Goal: Task Accomplishment & Management: Use online tool/utility

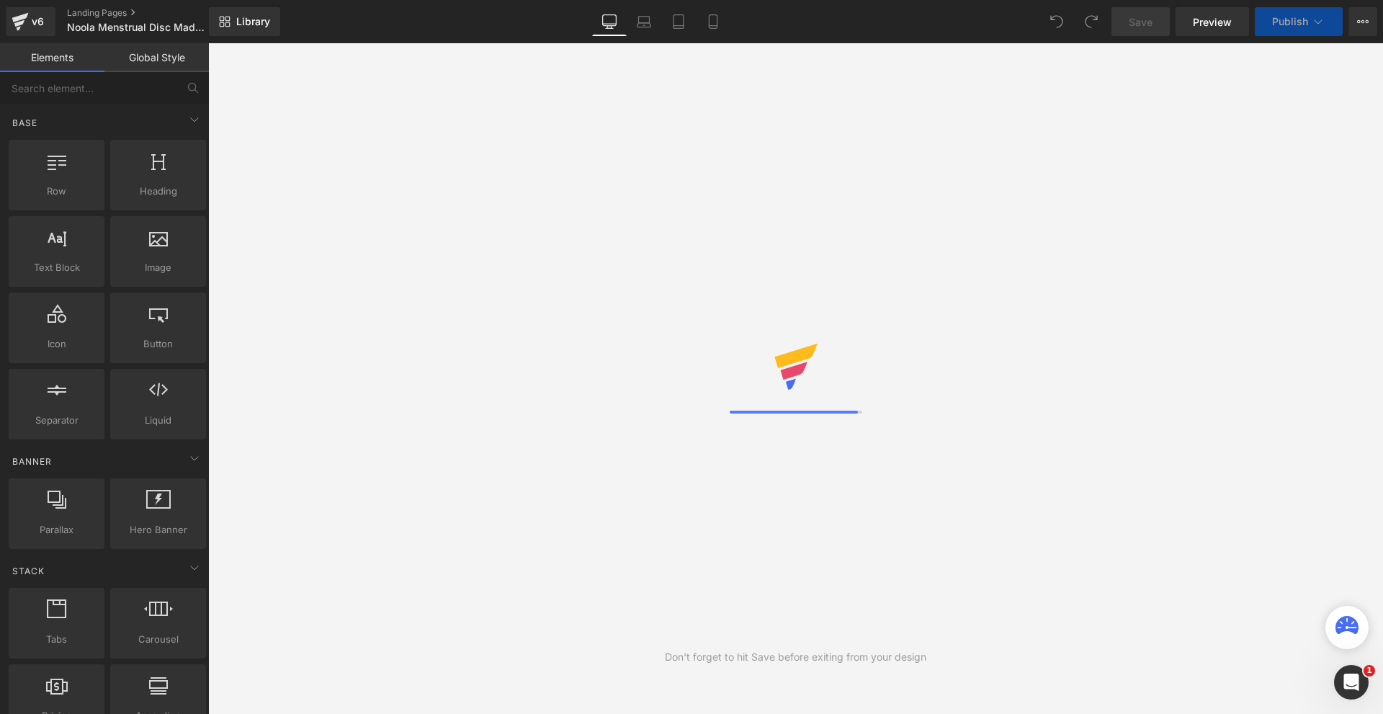
click at [707, 23] on icon at bounding box center [713, 21] width 14 height 14
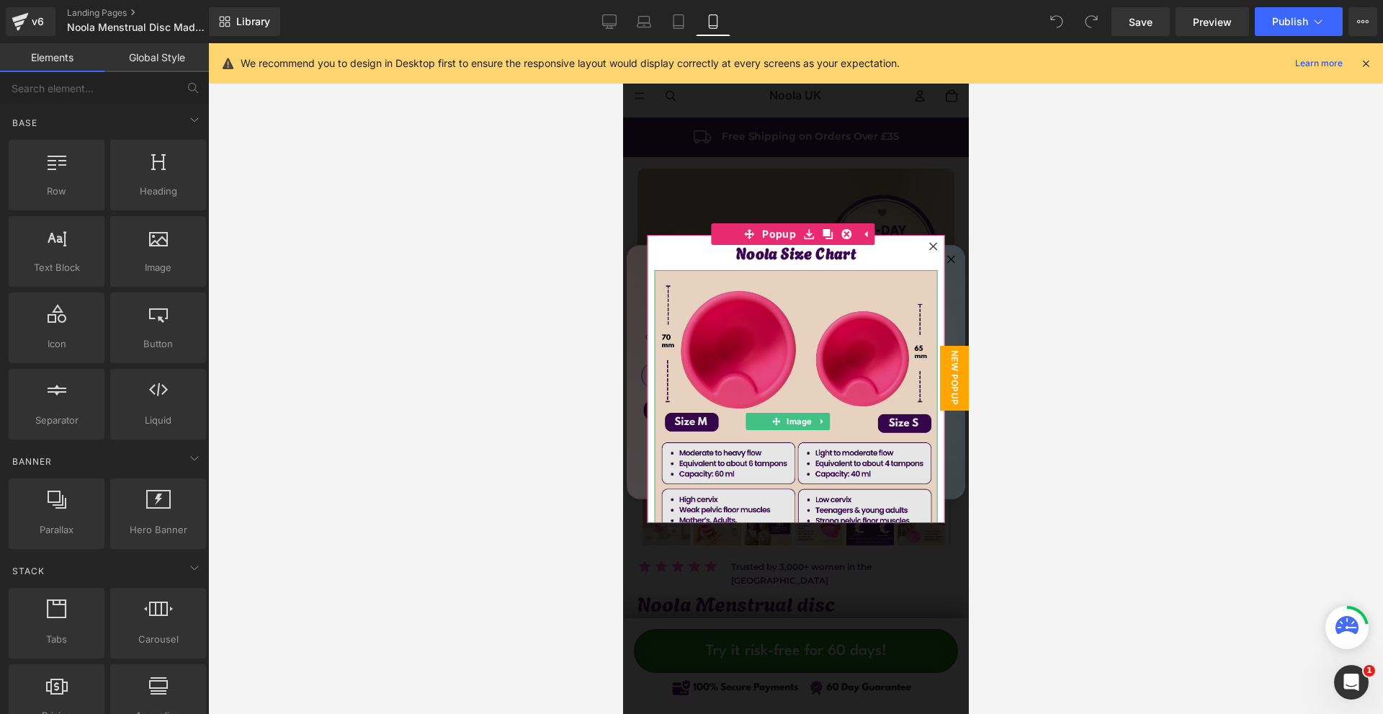
scroll to position [144, 0]
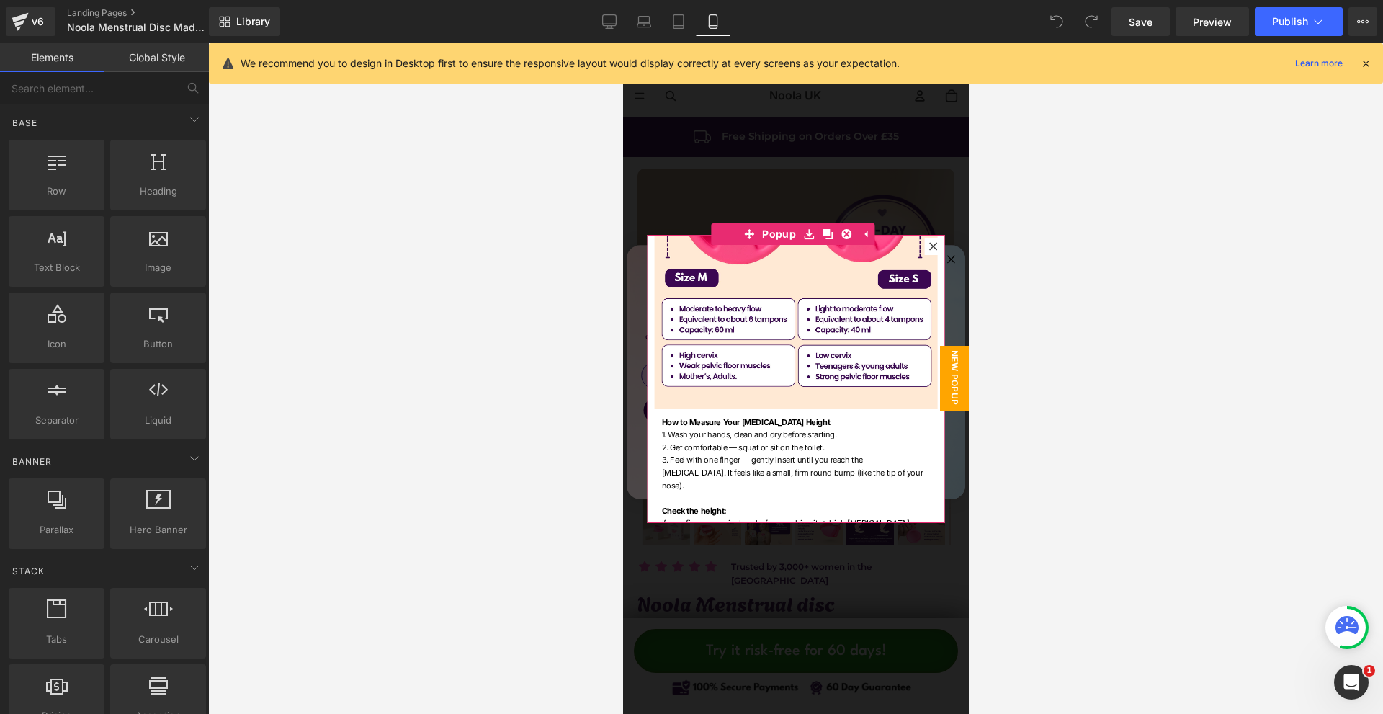
click at [928, 248] on icon at bounding box center [932, 246] width 8 height 8
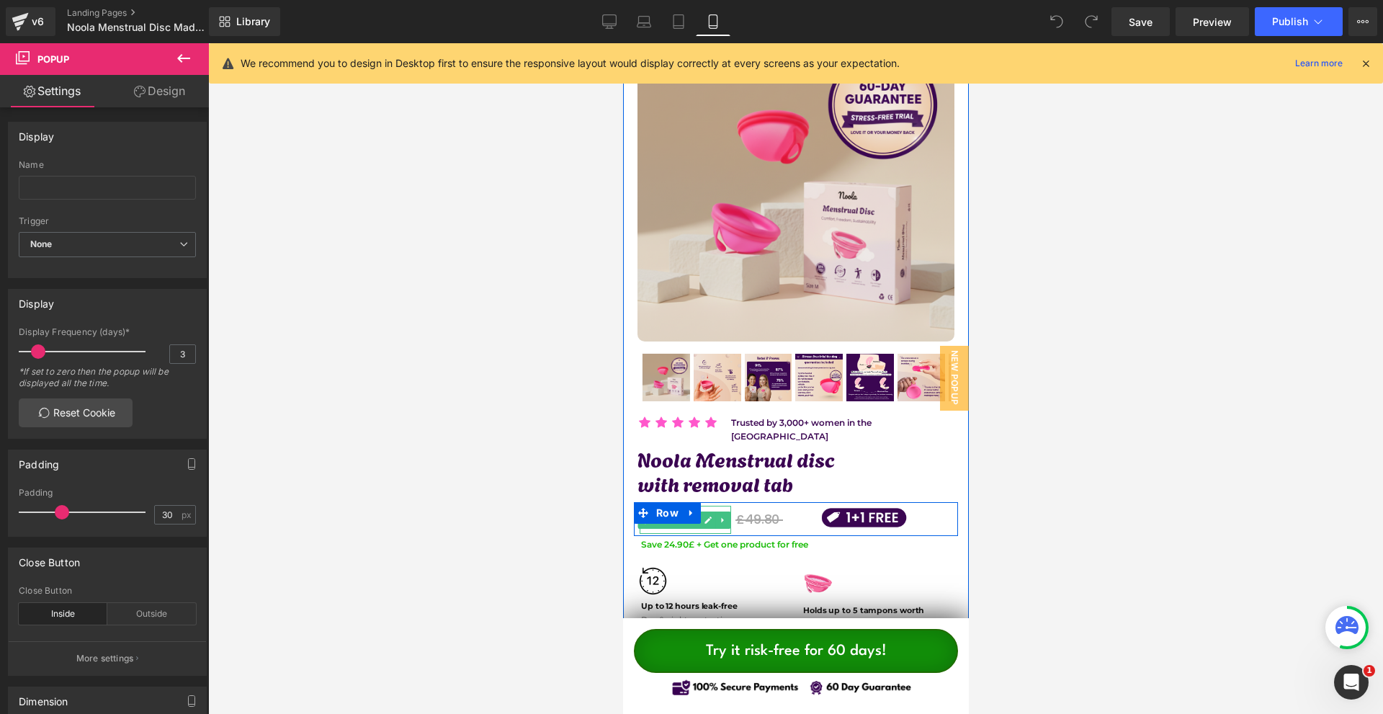
click at [701, 514] on link at bounding box center [707, 519] width 15 height 17
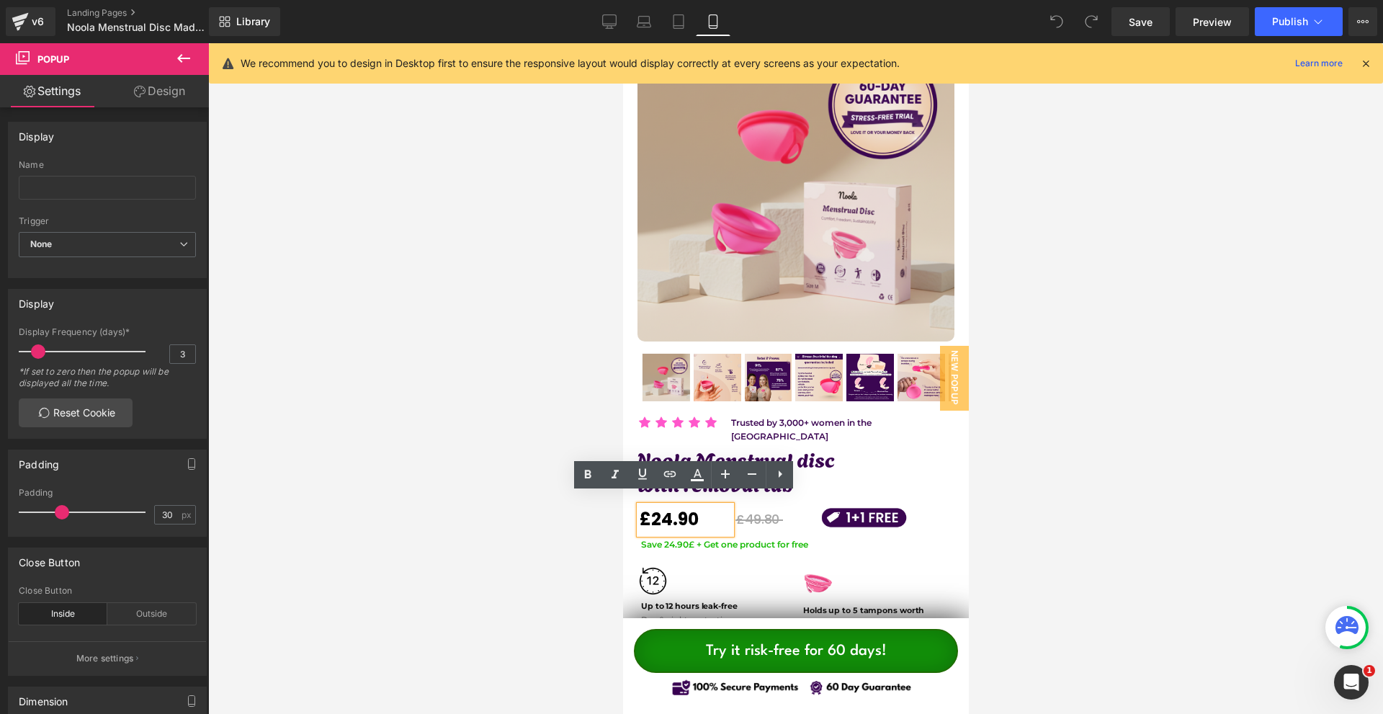
click at [668, 507] on strong "£24.90" at bounding box center [668, 519] width 58 height 24
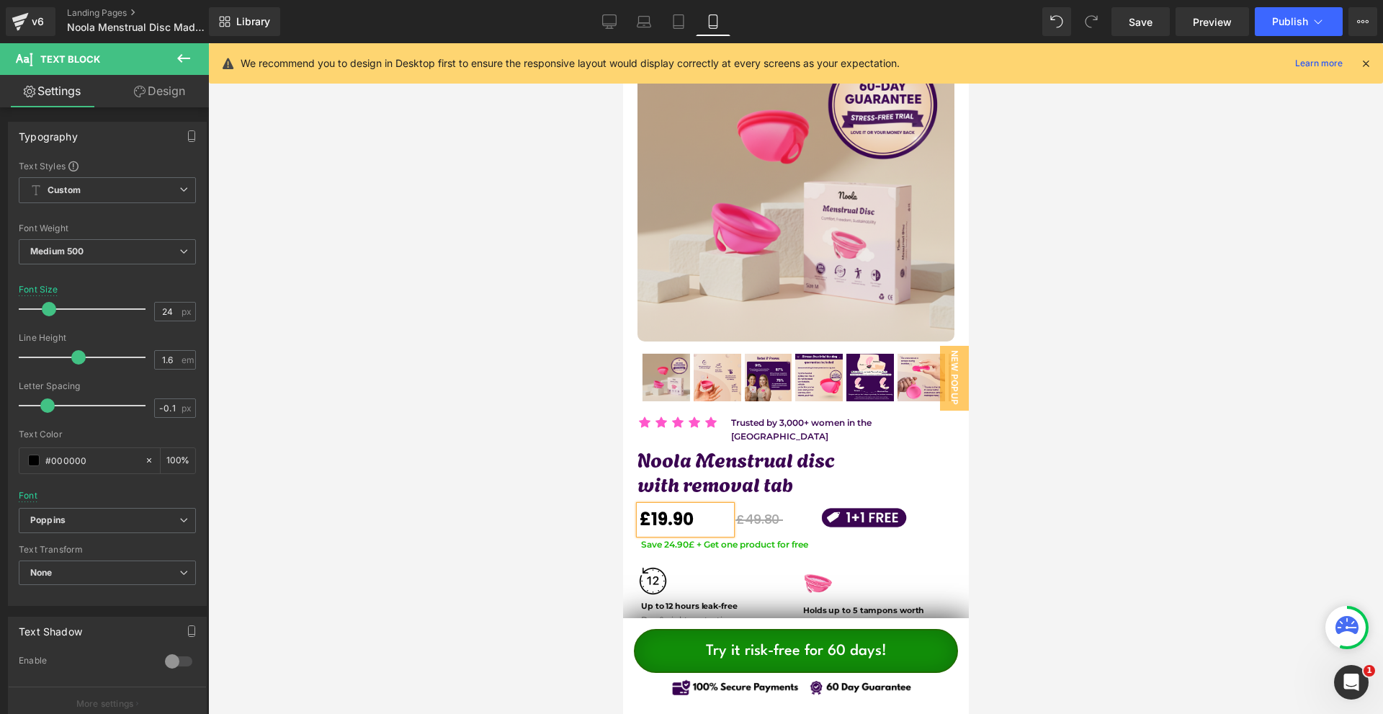
click at [1070, 341] on div at bounding box center [795, 378] width 1175 height 671
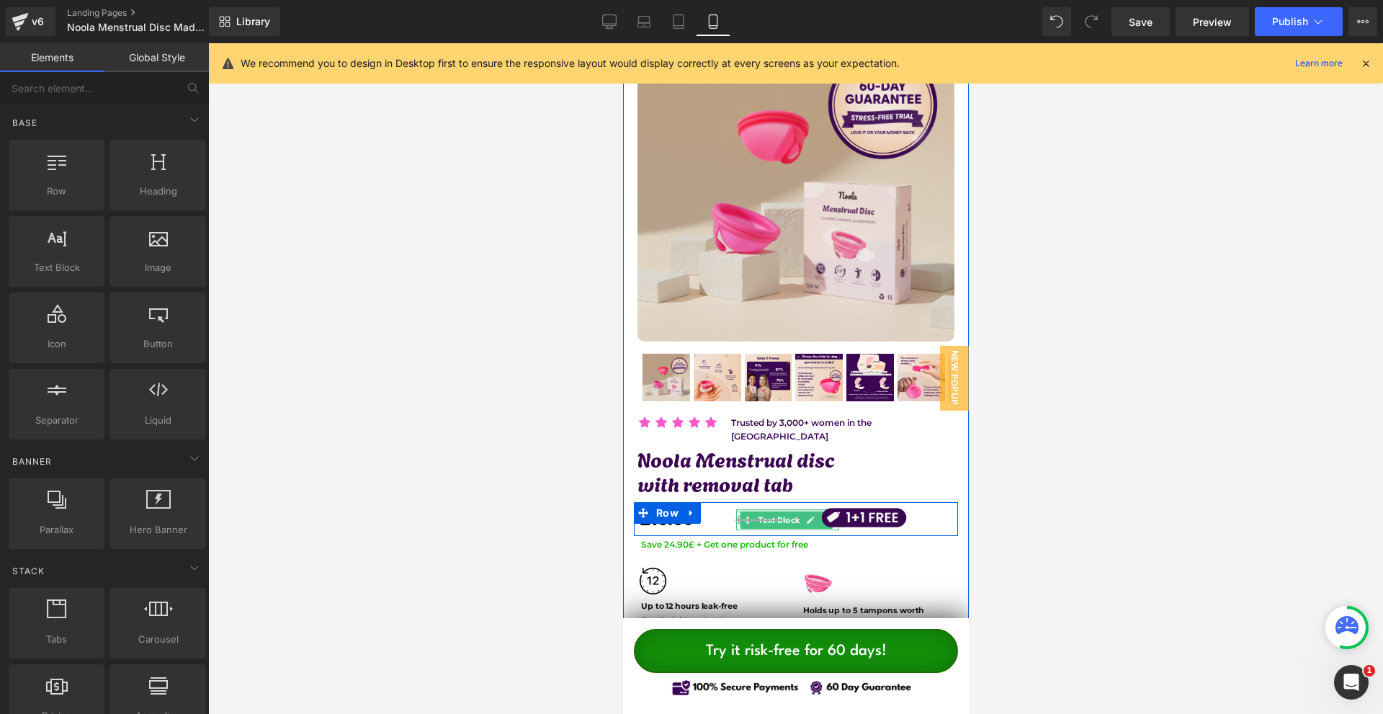
click at [761, 509] on div at bounding box center [786, 511] width 103 height 4
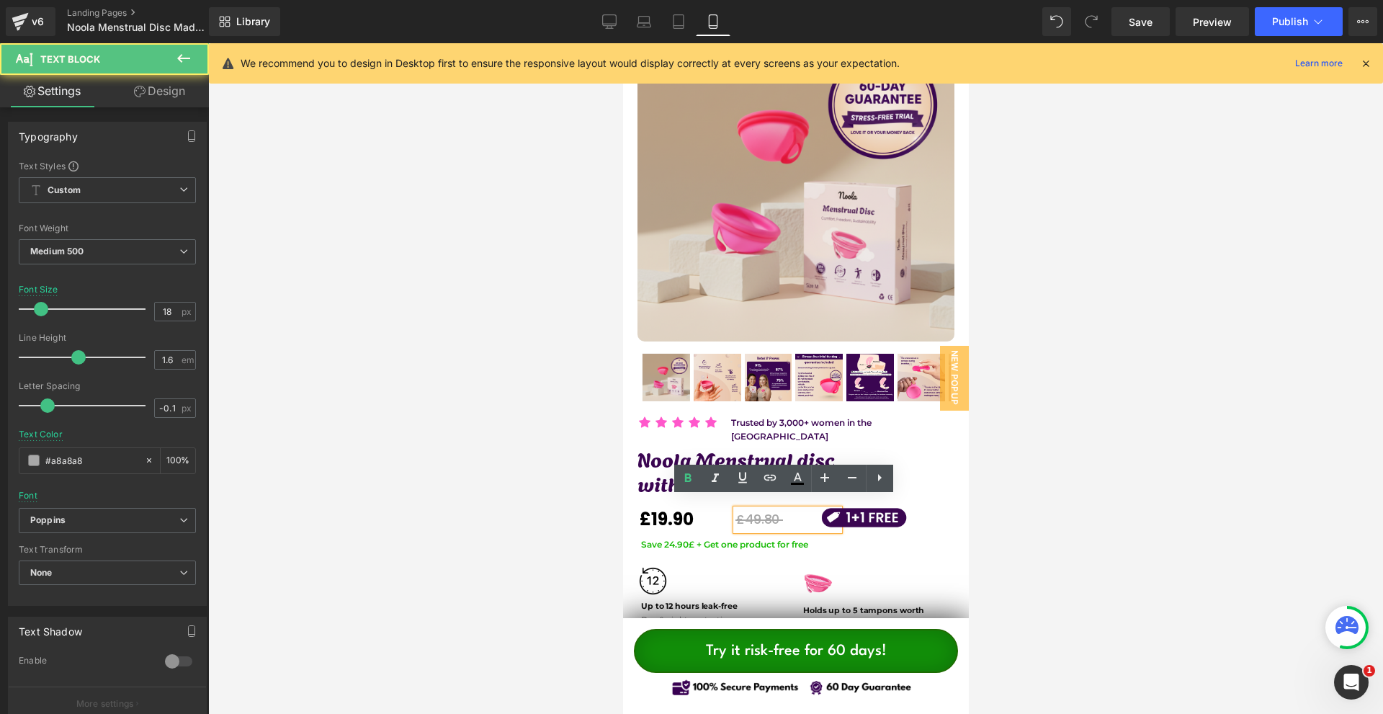
click at [754, 509] on p "£49.80" at bounding box center [786, 519] width 103 height 21
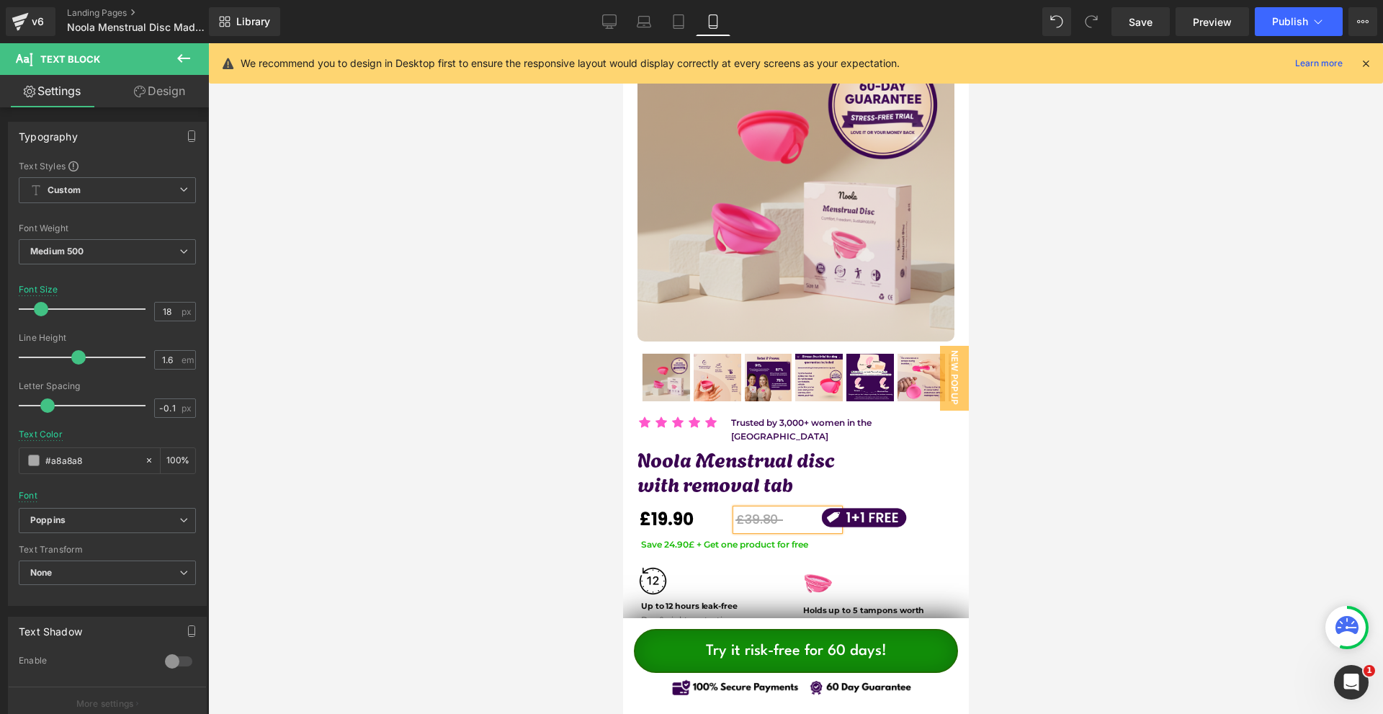
click at [1167, 434] on div at bounding box center [795, 378] width 1175 height 671
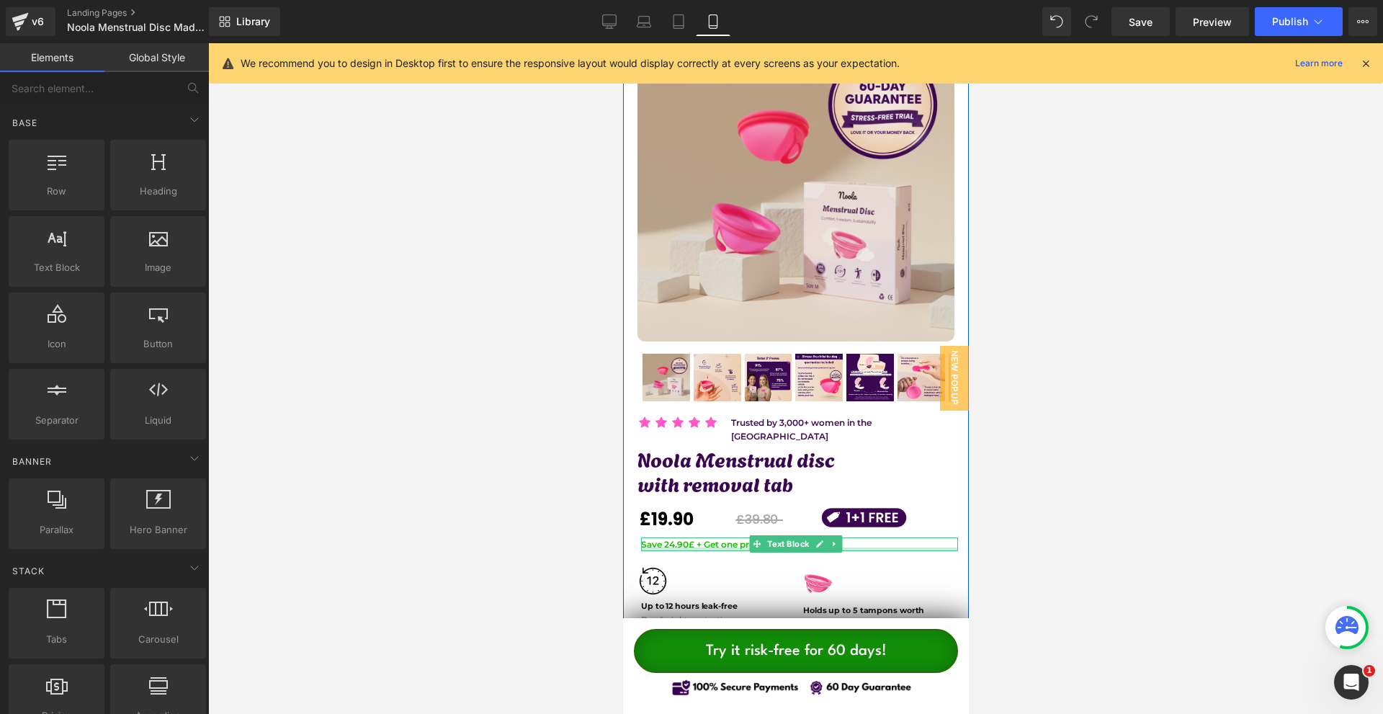
click at [724, 537] on p "Save 24.90£ + Get one product for free" at bounding box center [798, 544] width 317 height 14
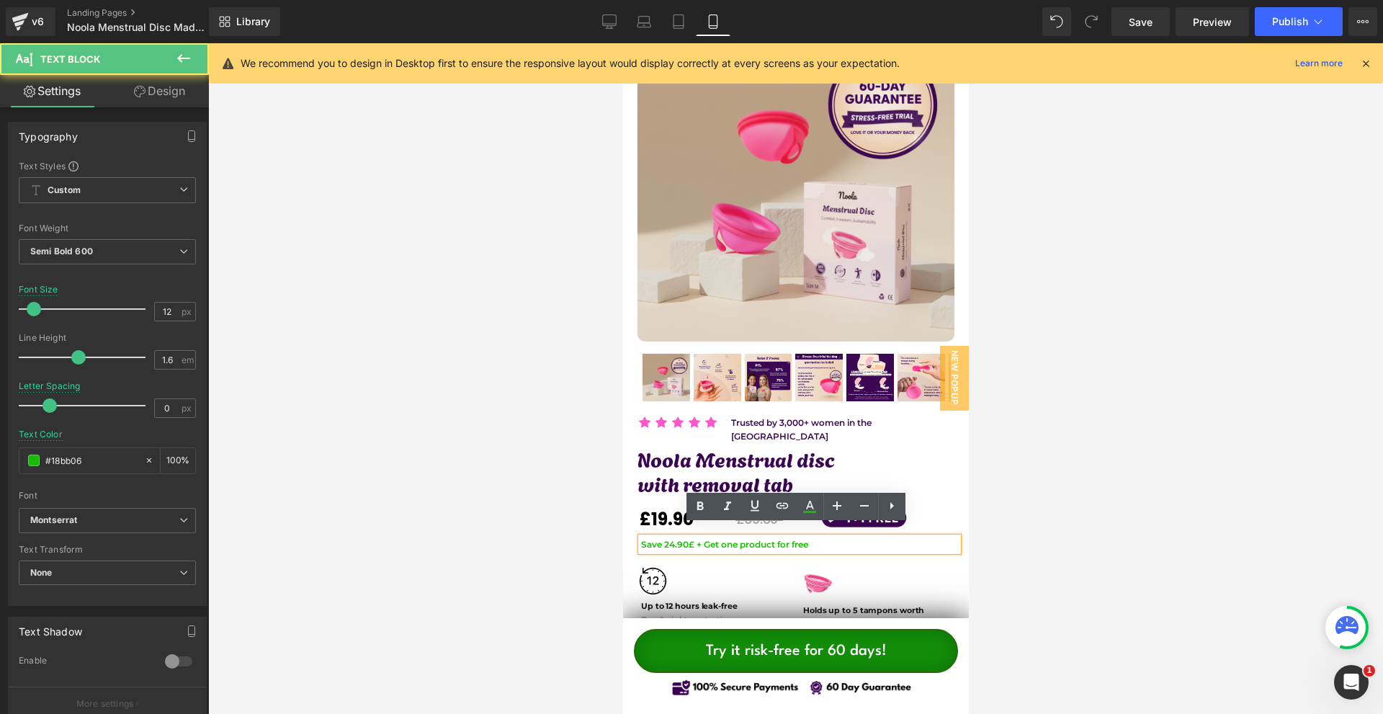
click at [673, 537] on p "Save 24.90£ + Get one product for free" at bounding box center [798, 544] width 317 height 14
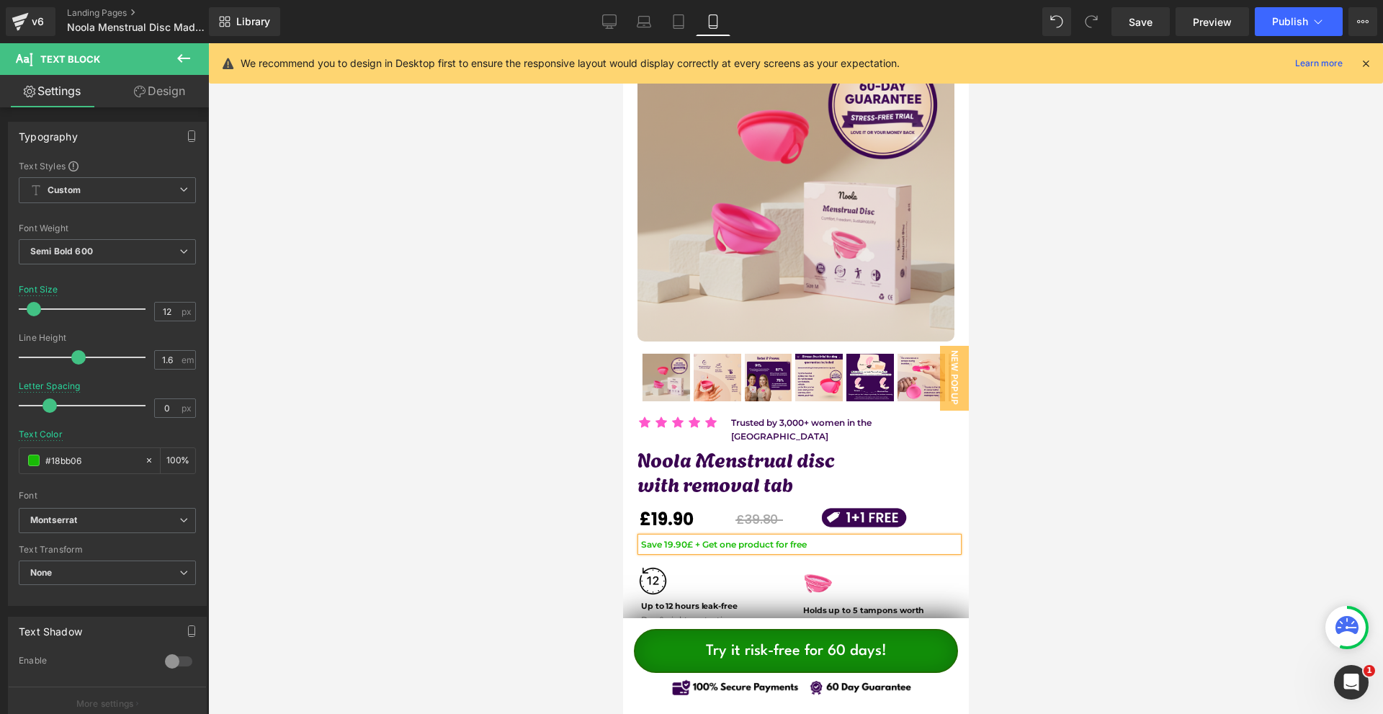
click at [817, 537] on p "Save 19.90£ + Get one product for free" at bounding box center [798, 544] width 317 height 14
click at [1027, 503] on div at bounding box center [795, 378] width 1175 height 671
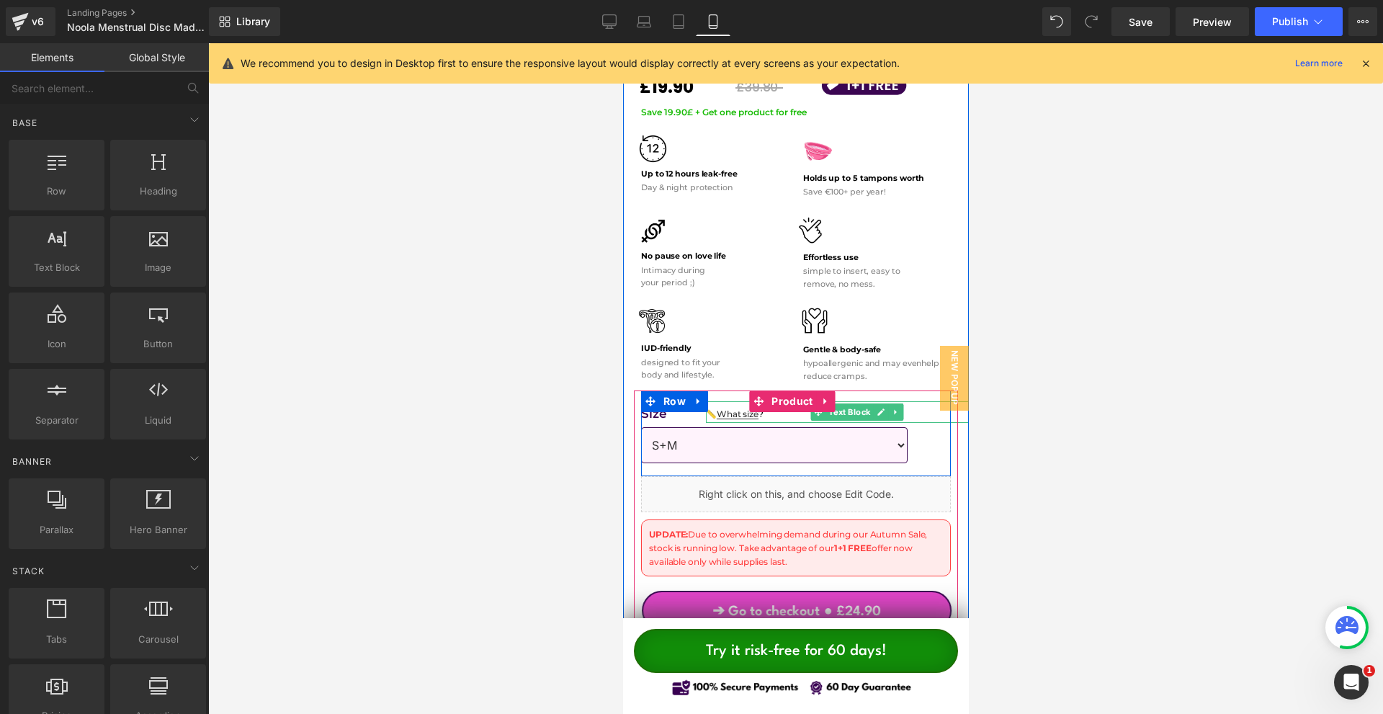
scroll to position [648, 0]
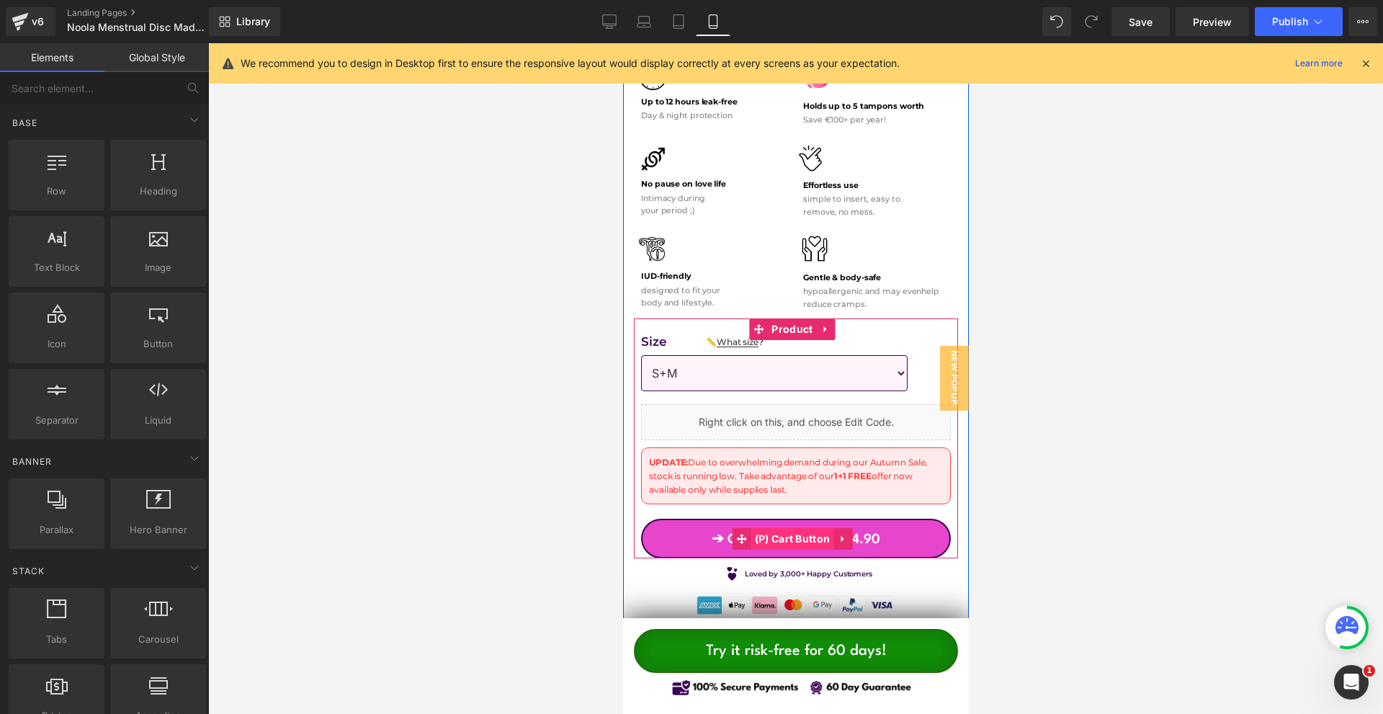
click at [797, 528] on span "(P) Cart Button" at bounding box center [791, 539] width 83 height 22
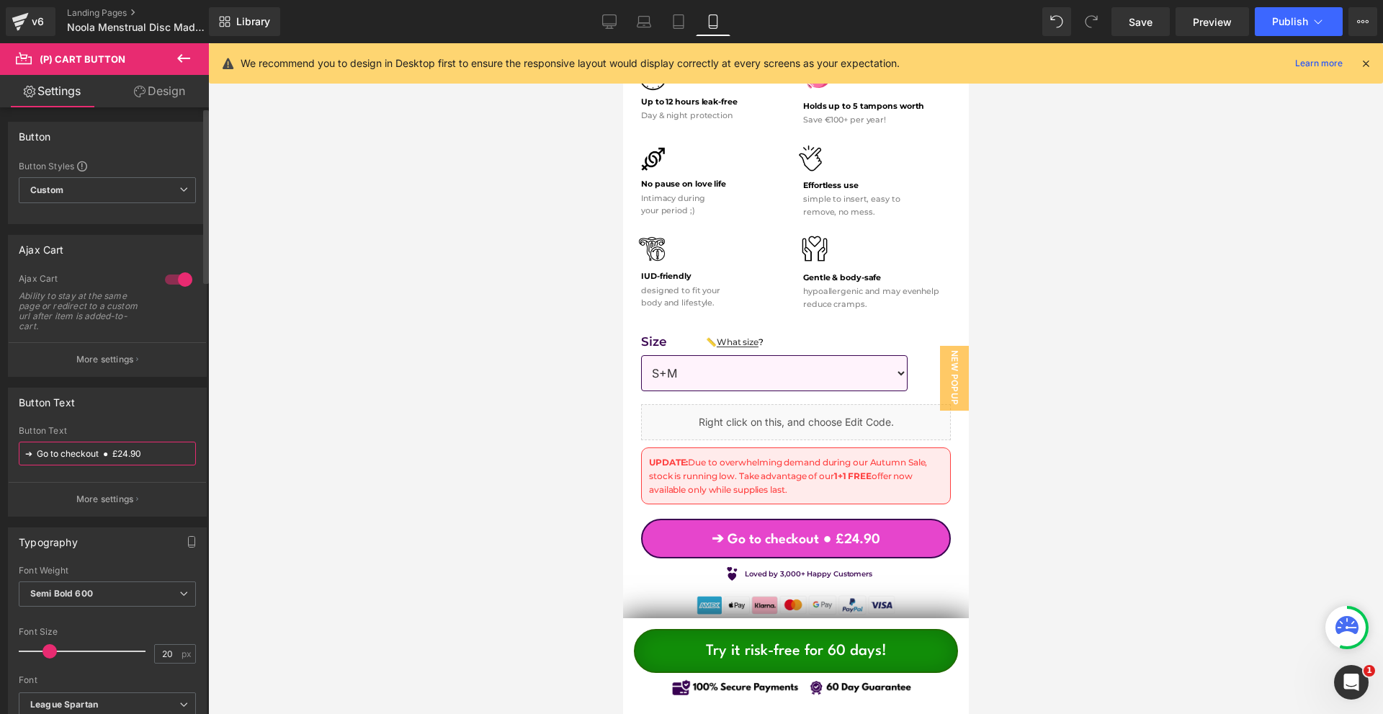
click at [154, 455] on input "➔ Go to checkout ● £24.90" at bounding box center [107, 453] width 177 height 24
type input "➔ Go to checkout ● £19.90"
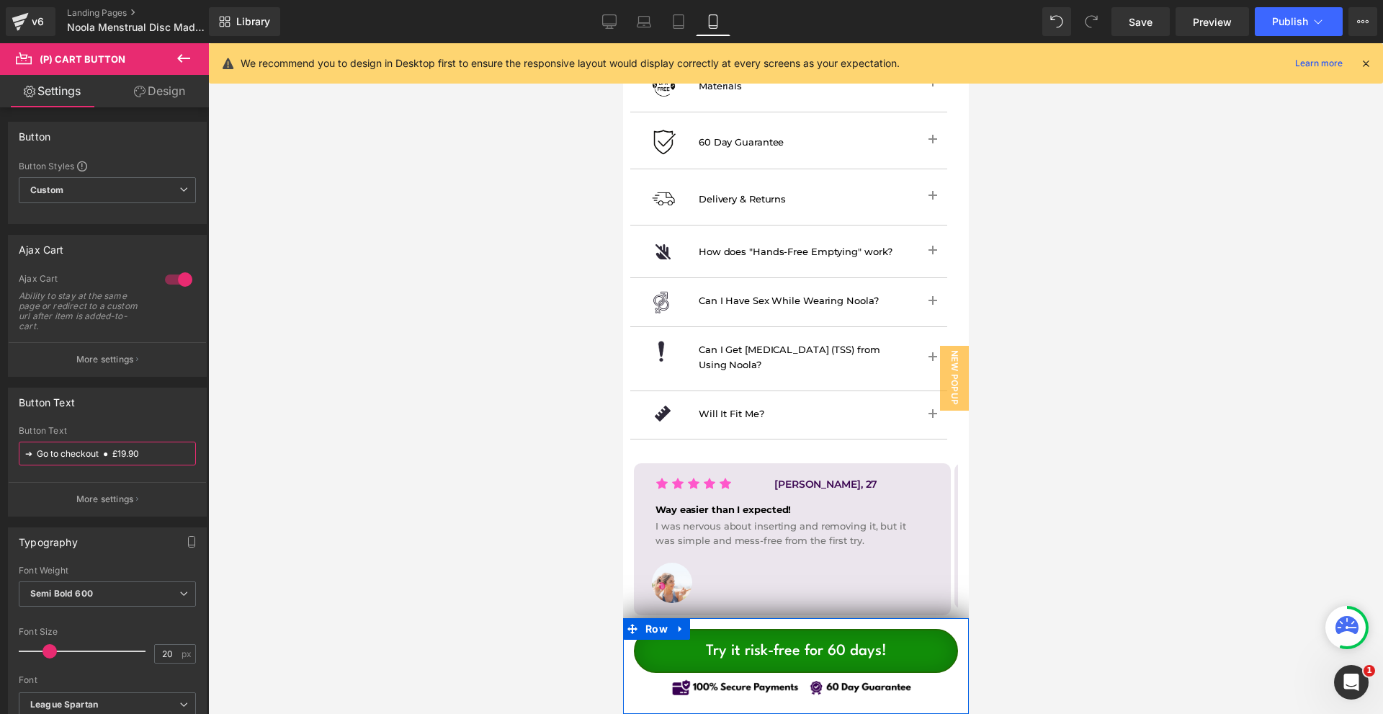
scroll to position [1368, 0]
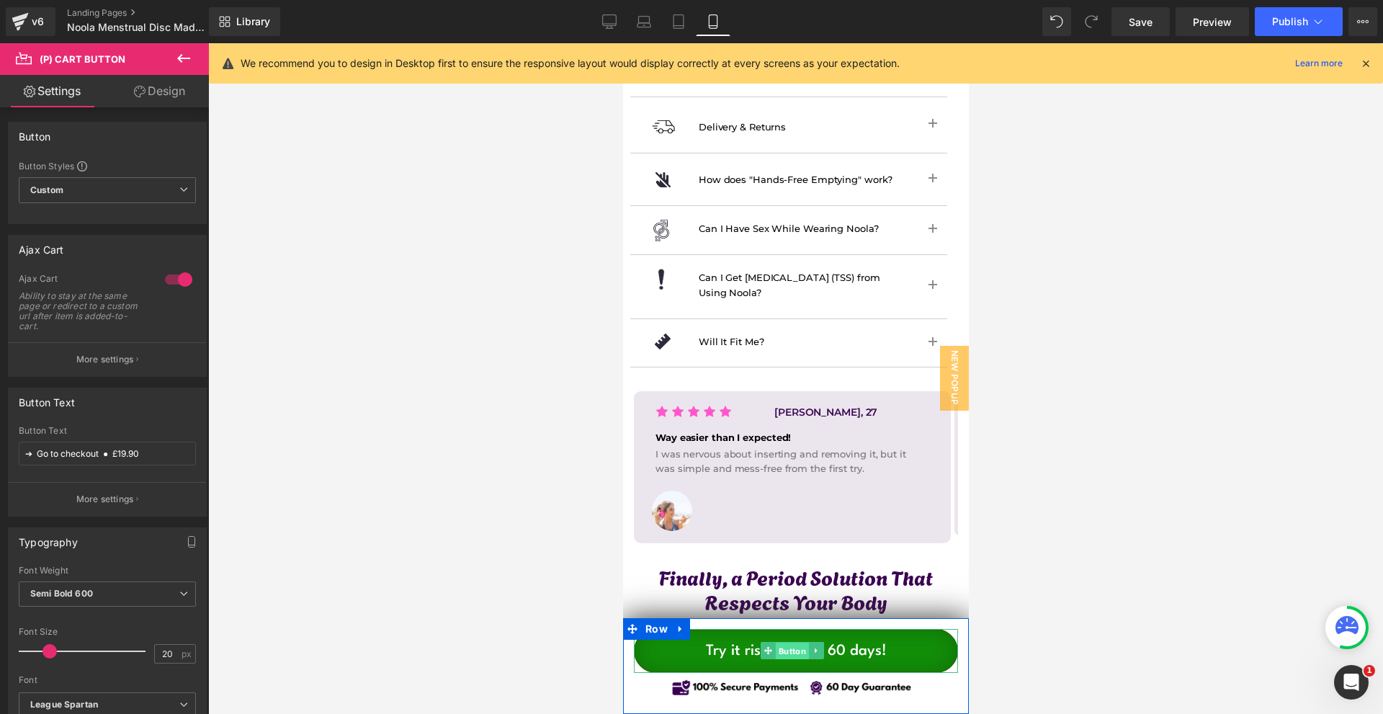
click at [801, 658] on span "Button" at bounding box center [791, 650] width 33 height 17
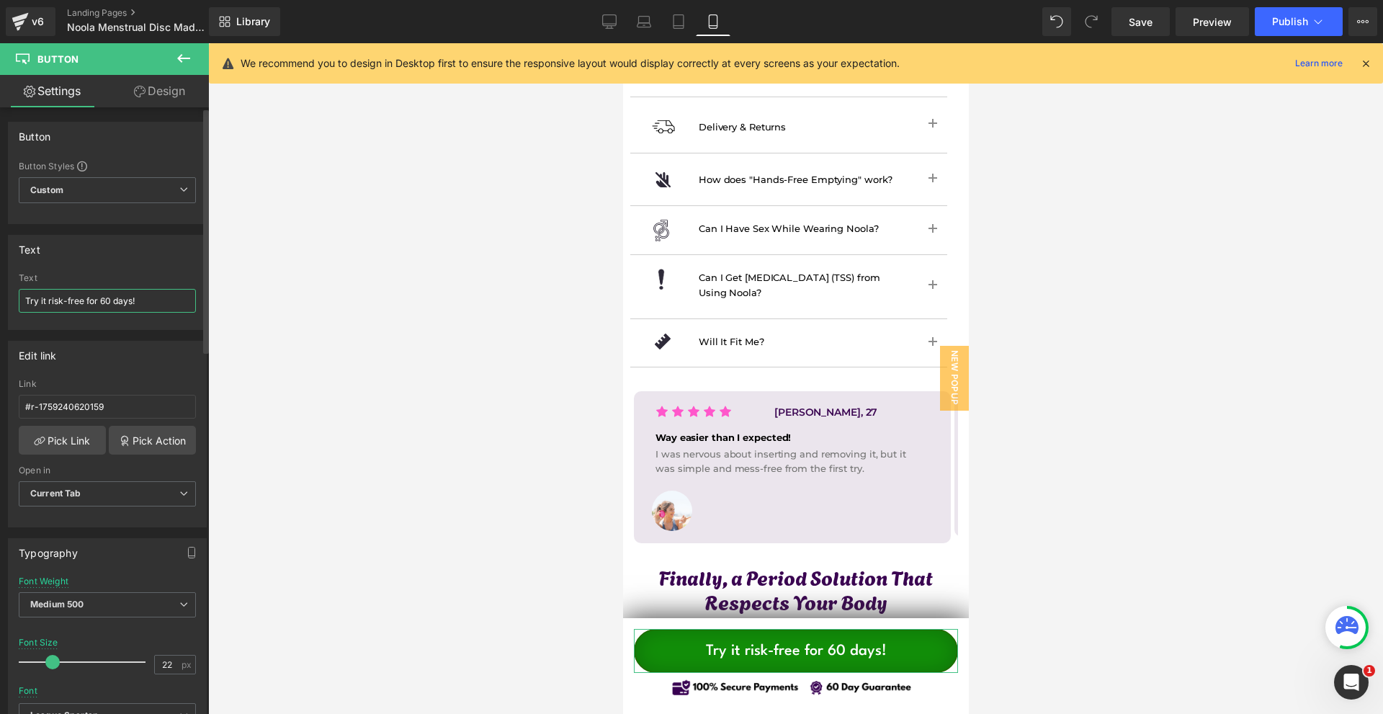
drag, startPoint x: 142, startPoint y: 303, endPoint x: 25, endPoint y: 302, distance: 116.7
click at [25, 302] on input "Try it risk-free for 60 days!" at bounding box center [107, 301] width 177 height 24
click at [119, 295] on input "Check Avaiblybility" at bounding box center [107, 301] width 177 height 24
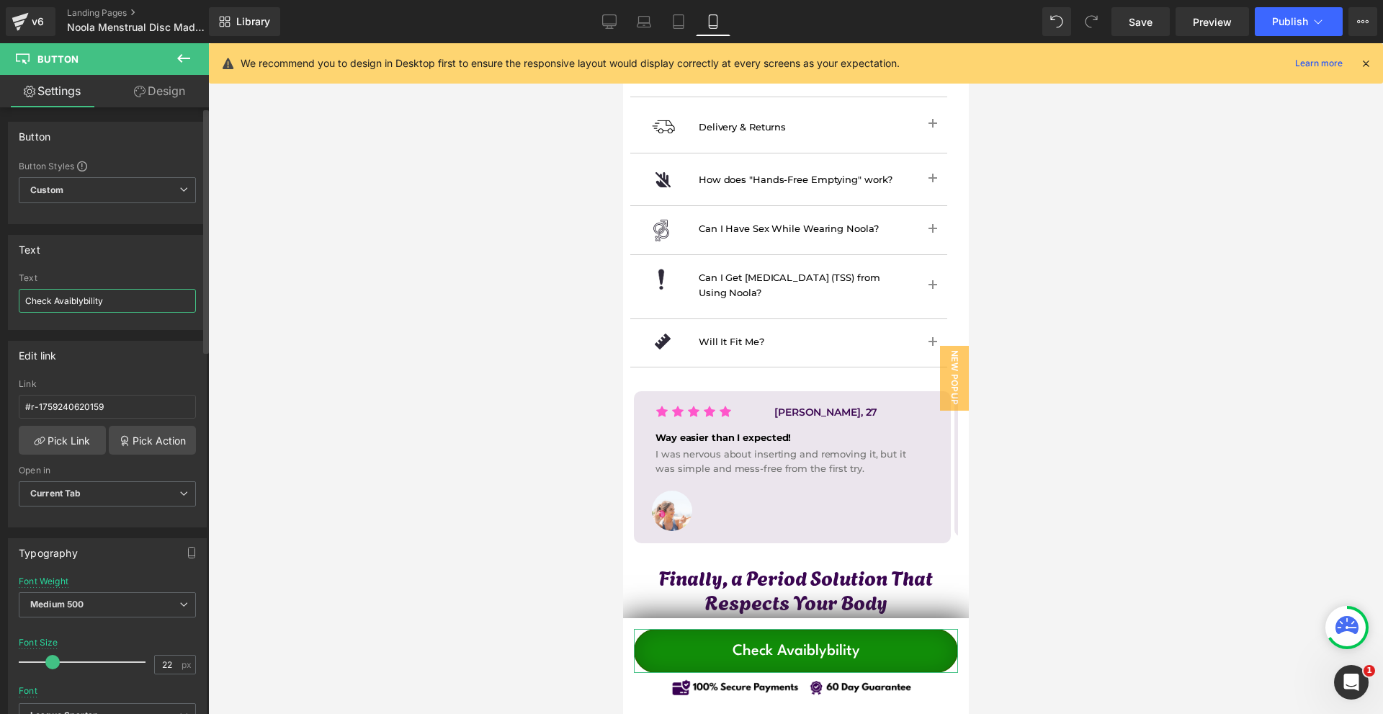
click at [135, 292] on input "Check Avaiblybility" at bounding box center [107, 301] width 177 height 24
paste input "la"
click at [124, 297] on input "Check Availability" at bounding box center [107, 301] width 177 height 24
type input "Check Availability"
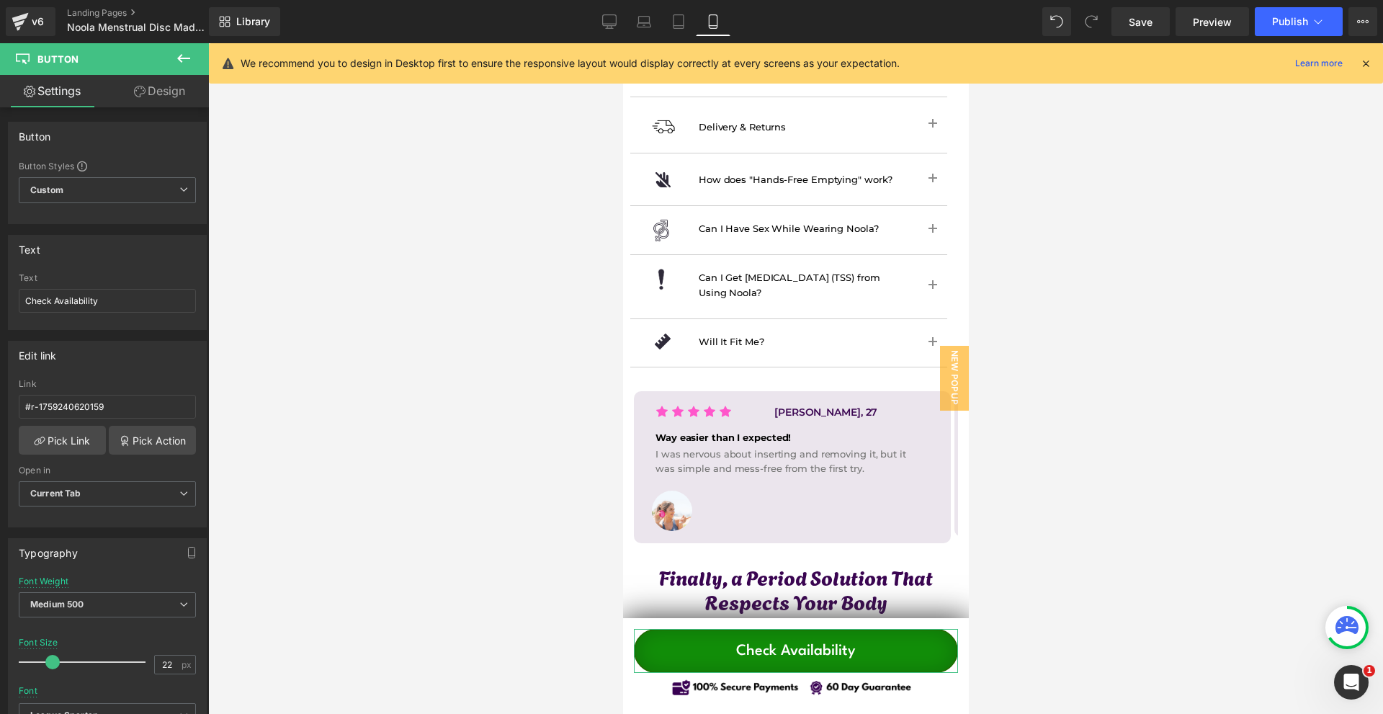
click at [127, 78] on link "Design" at bounding box center [159, 91] width 104 height 32
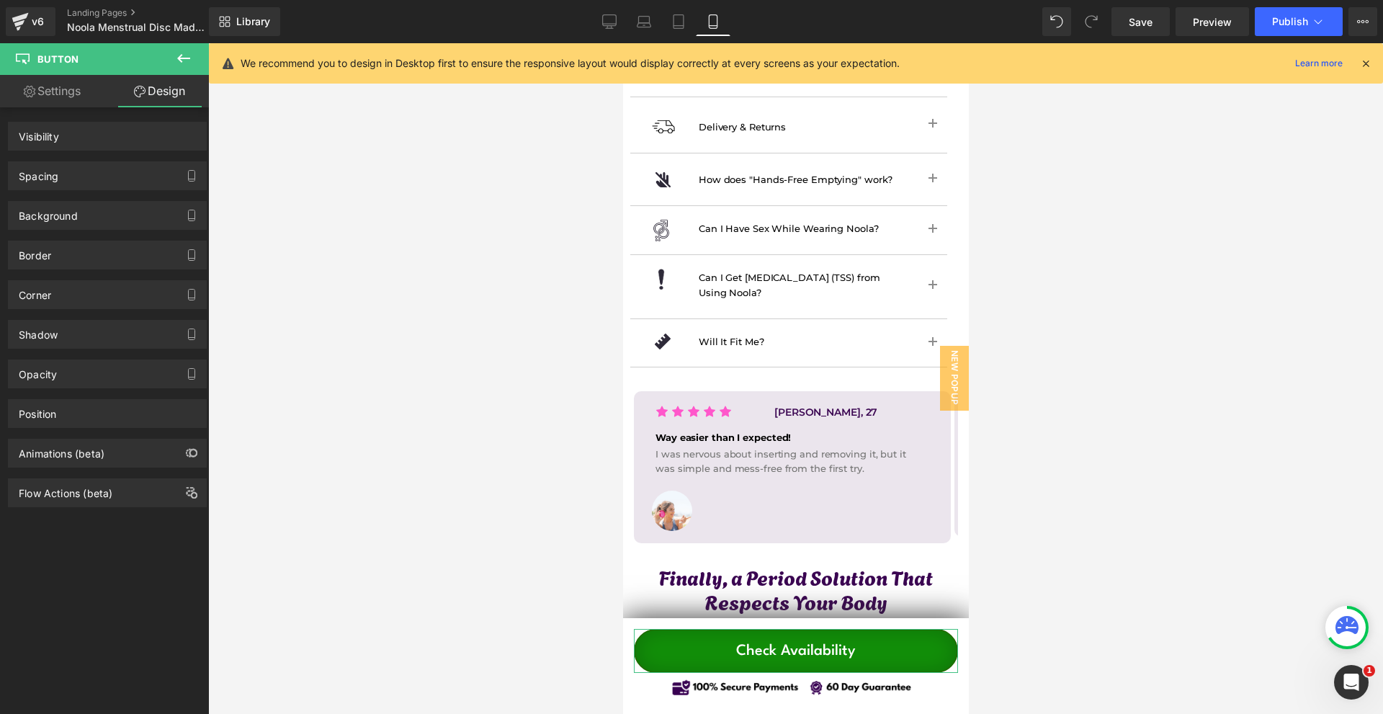
click at [63, 79] on link "Settings" at bounding box center [52, 91] width 104 height 32
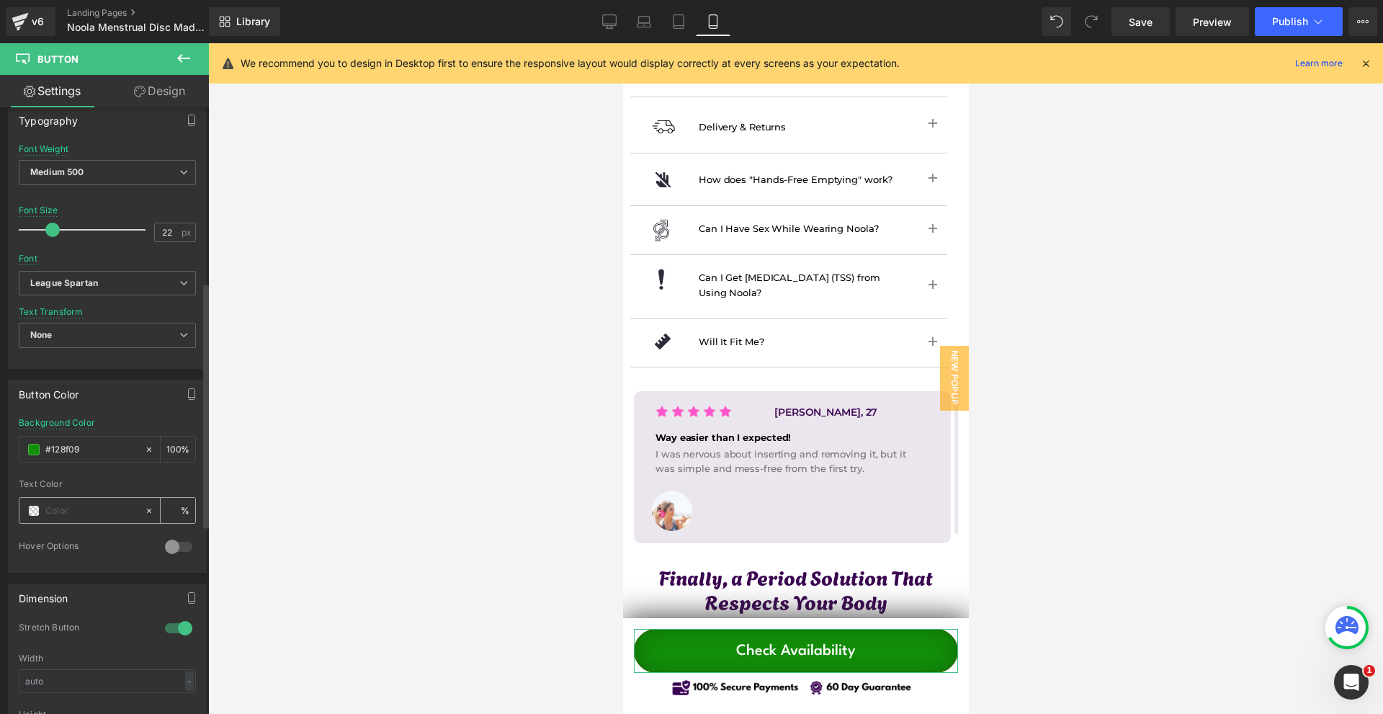
scroll to position [504, 0]
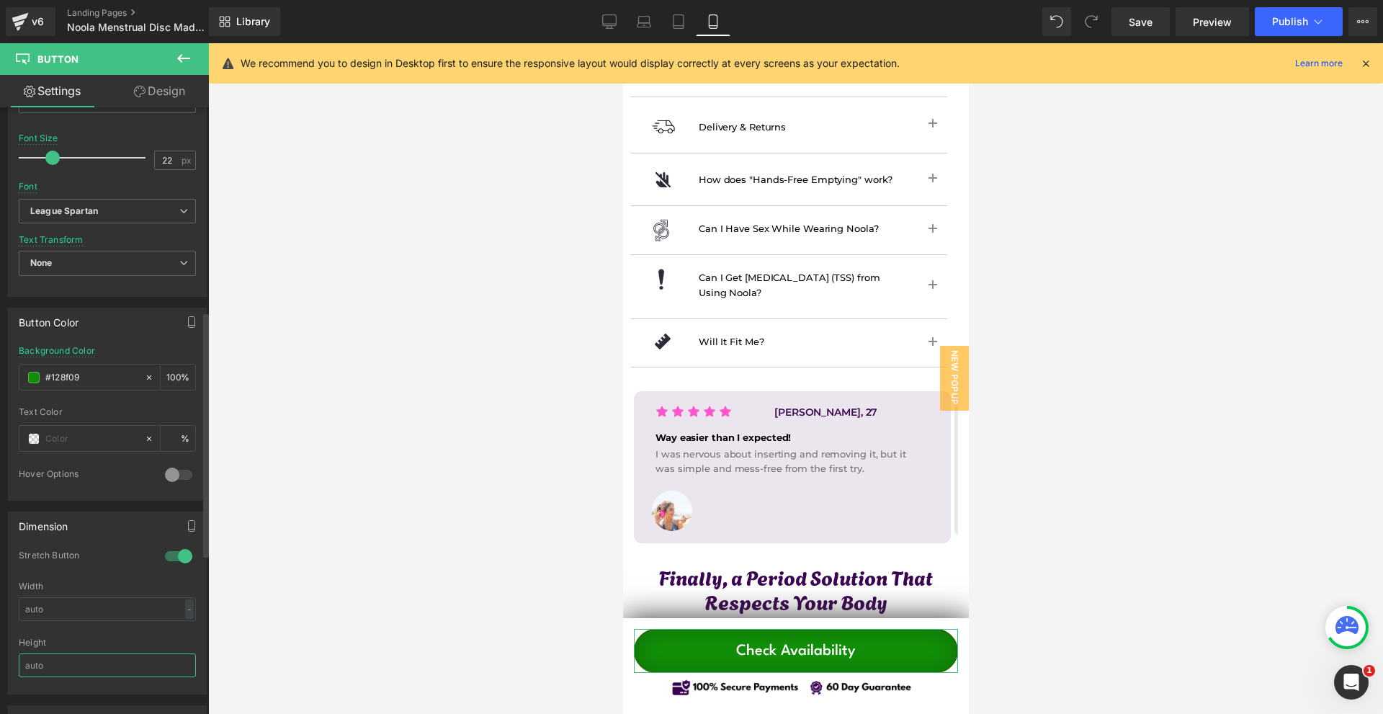
click at [86, 671] on input "text" at bounding box center [107, 665] width 177 height 24
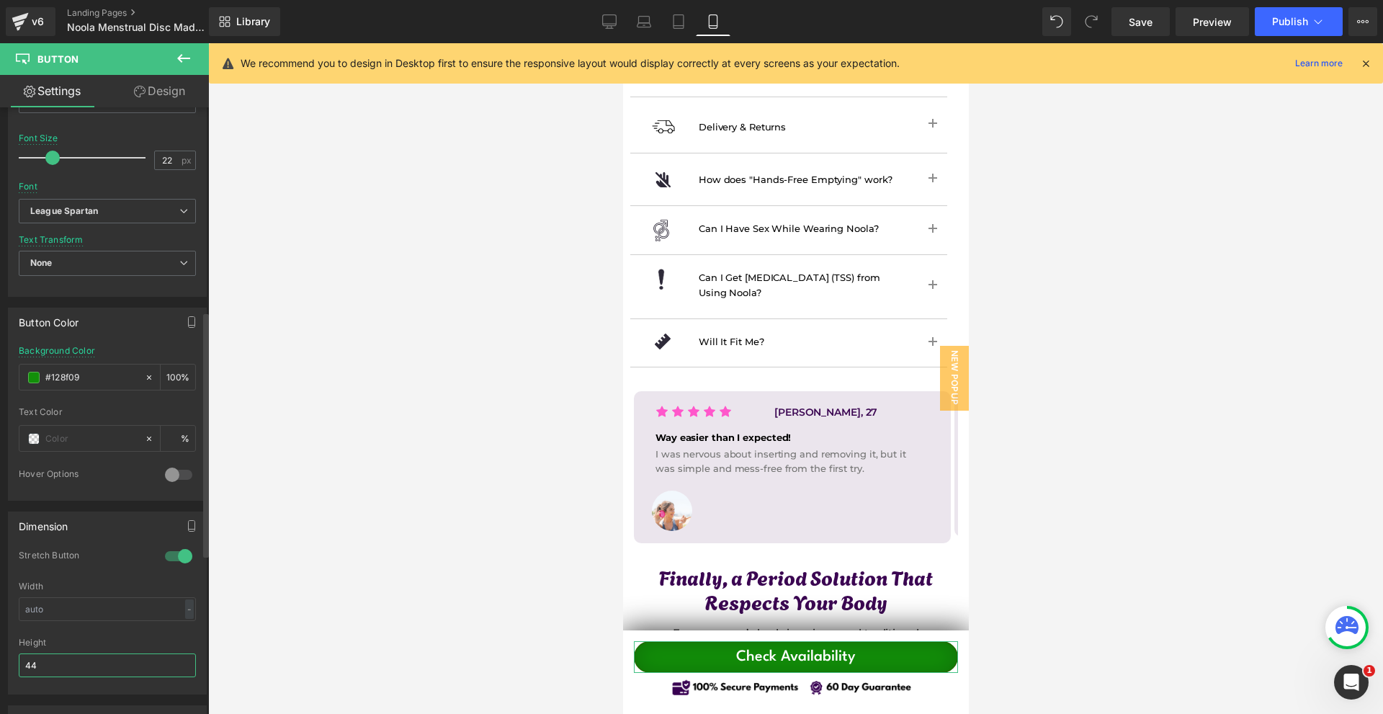
click at [86, 671] on input "44" at bounding box center [107, 665] width 177 height 24
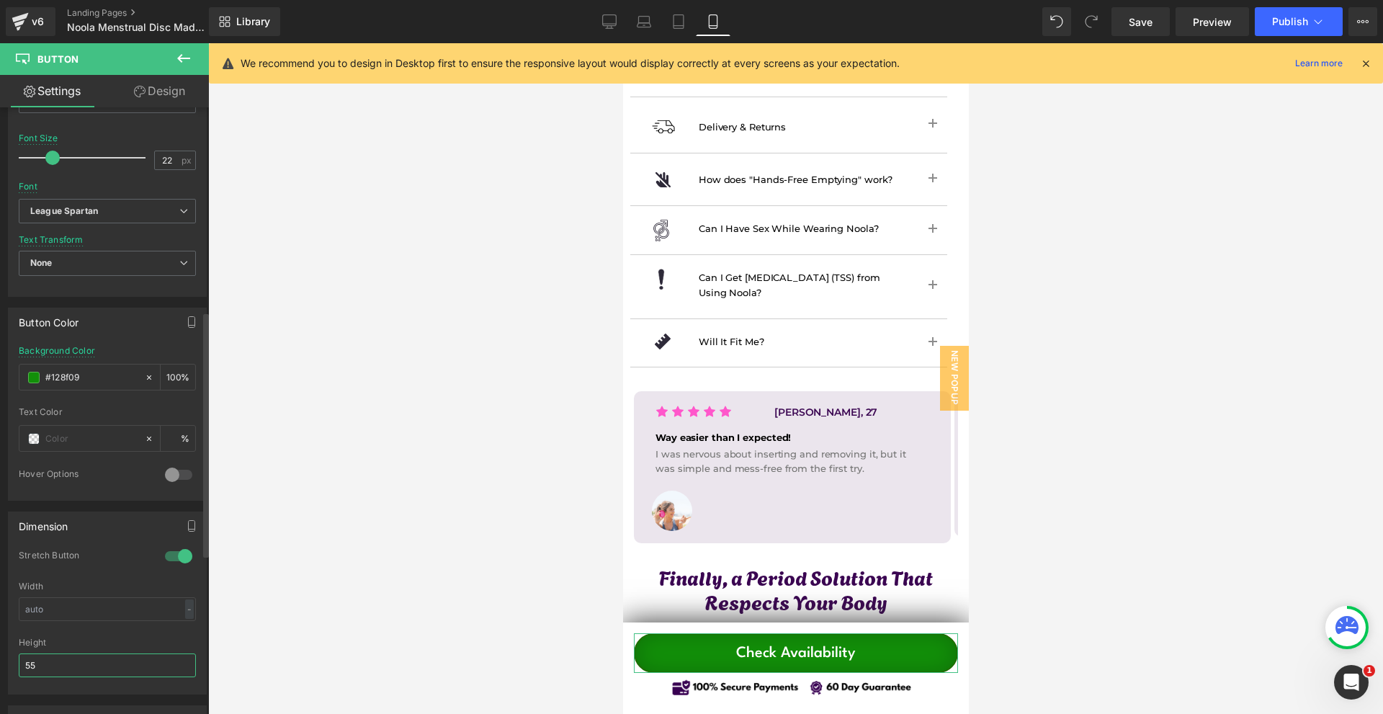
click at [86, 671] on input "55" at bounding box center [107, 665] width 177 height 24
type input "55"
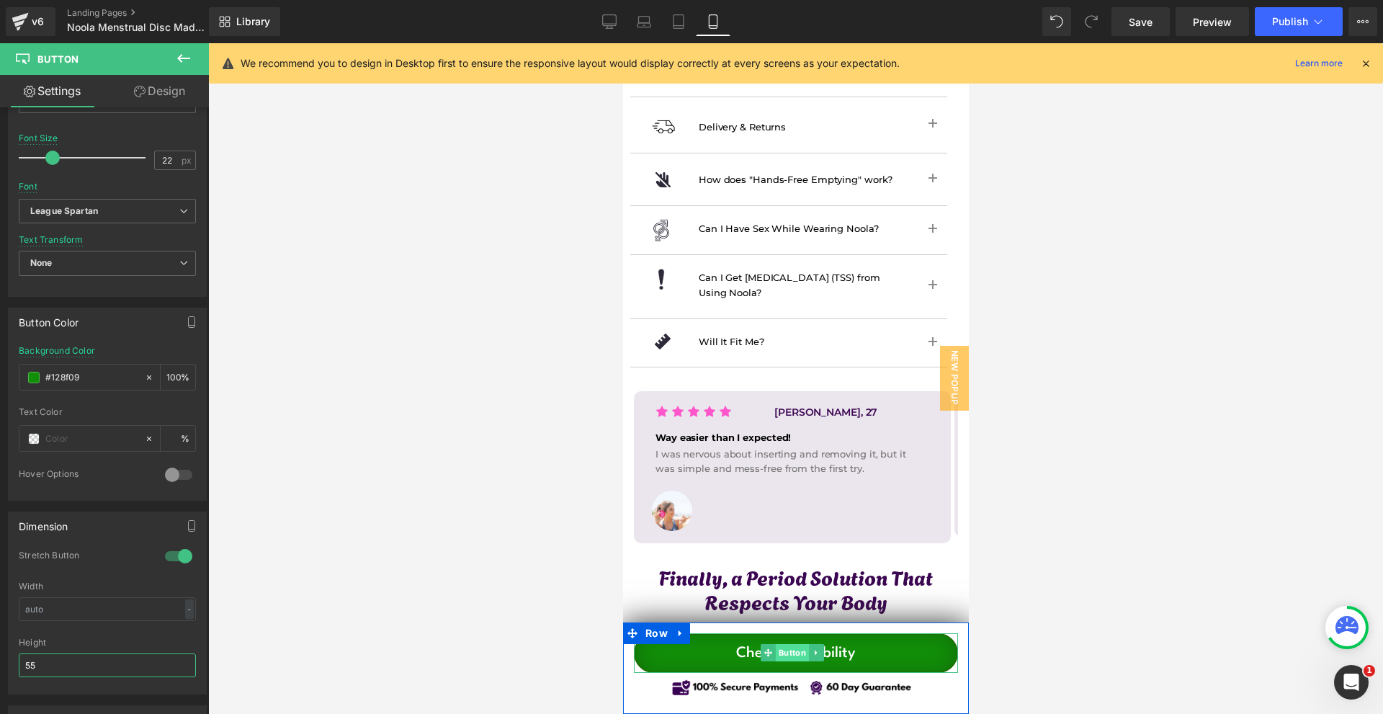
click at [781, 657] on span "Button" at bounding box center [791, 652] width 33 height 17
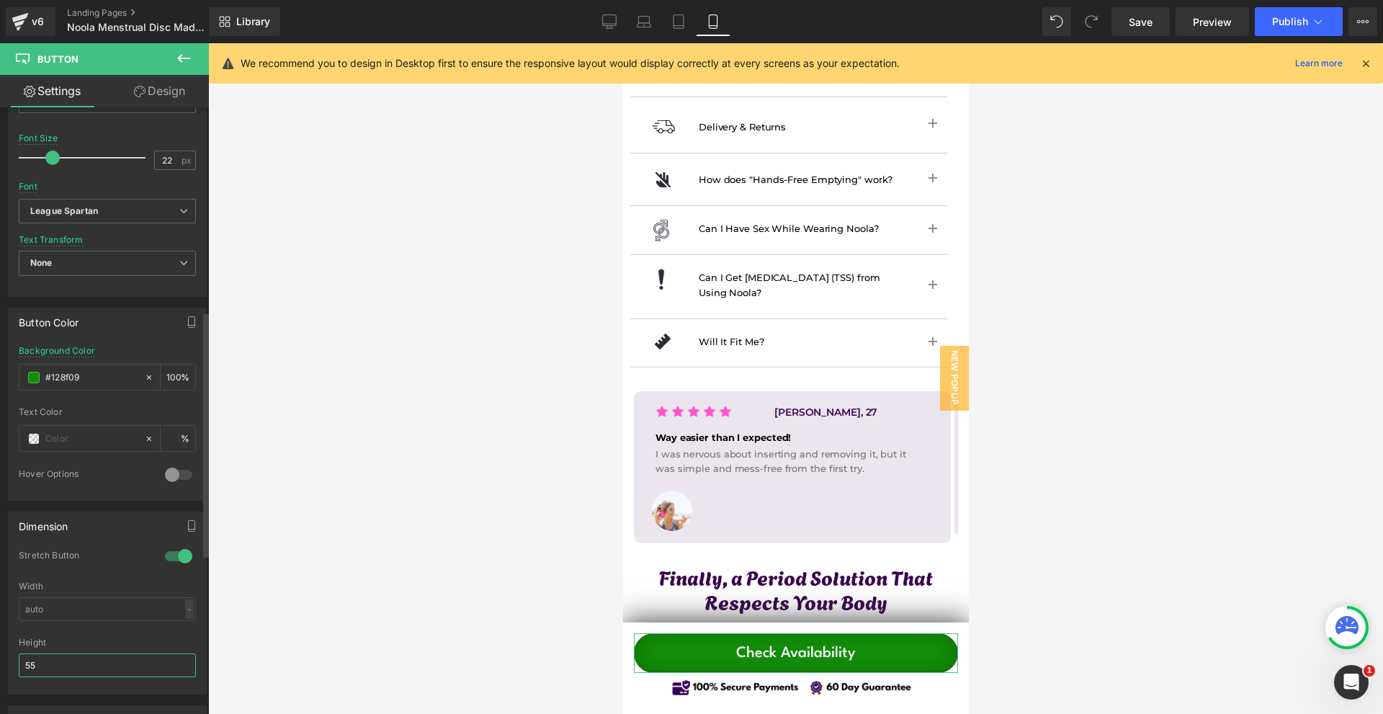
scroll to position [144, 0]
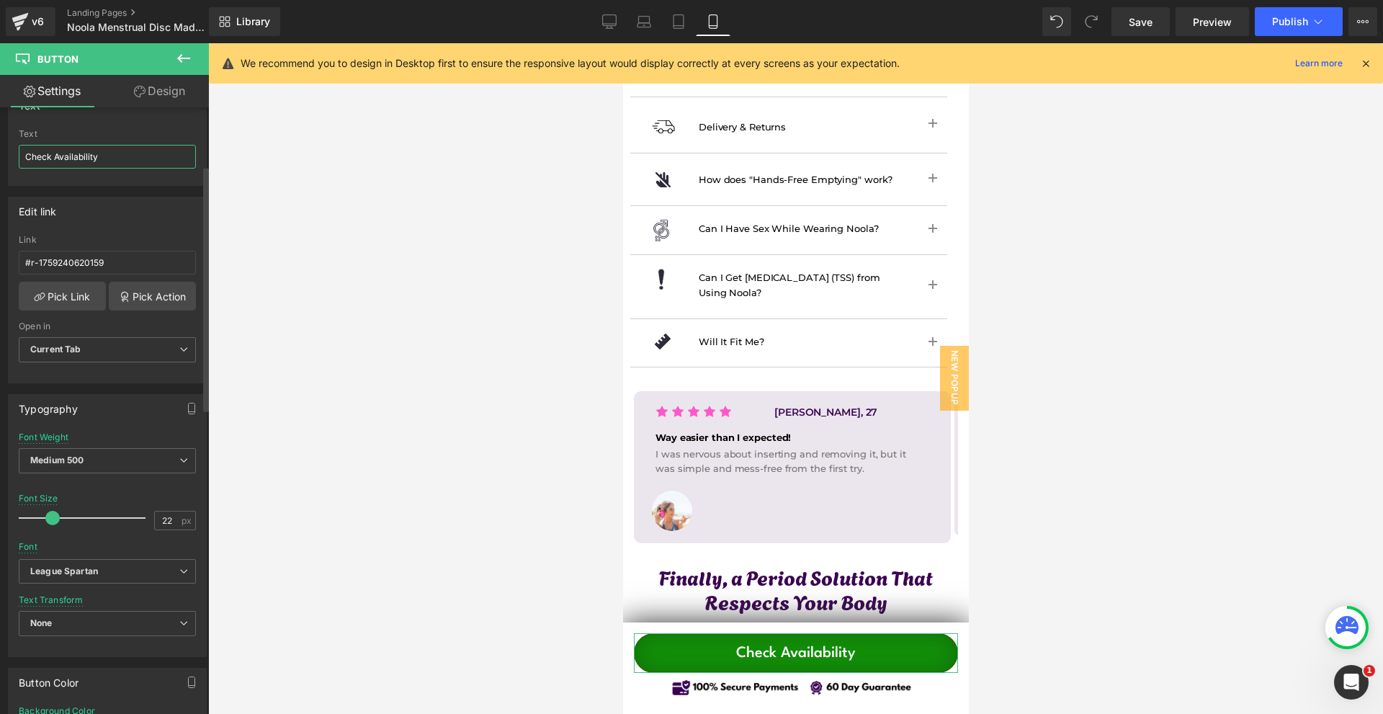
click at [29, 152] on input "Check Availability" at bounding box center [107, 157] width 177 height 24
click at [26, 154] on input "Check Availability" at bounding box center [107, 157] width 177 height 24
paste input "➡"
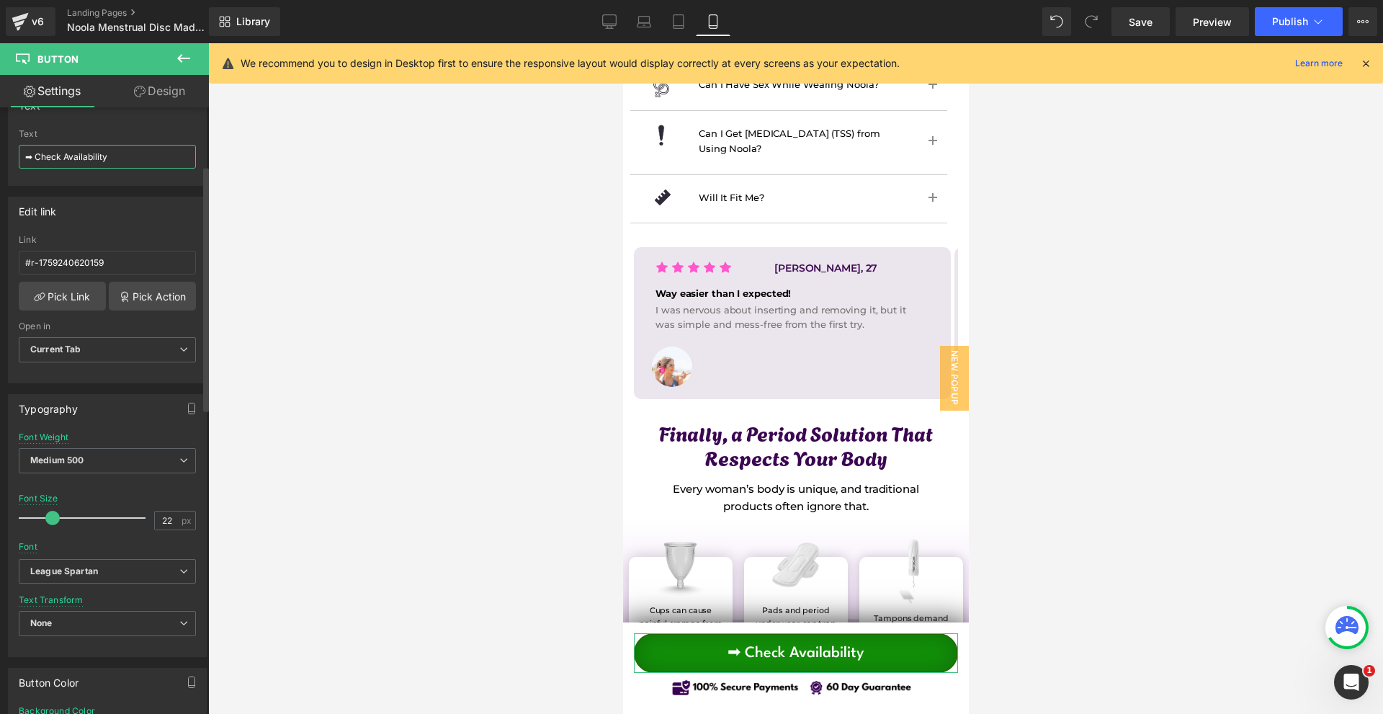
click at [105, 151] on input "➡ Check Availability" at bounding box center [107, 157] width 177 height 24
click at [140, 153] on input "➡ Check Availability" at bounding box center [107, 157] width 177 height 24
paste input "➡"
drag, startPoint x: 37, startPoint y: 156, endPoint x: 7, endPoint y: 162, distance: 30.8
click at [7, 162] on div "Text Try it risk-free for 60 days! Text ➡ Check Availability ➡" at bounding box center [107, 133] width 215 height 106
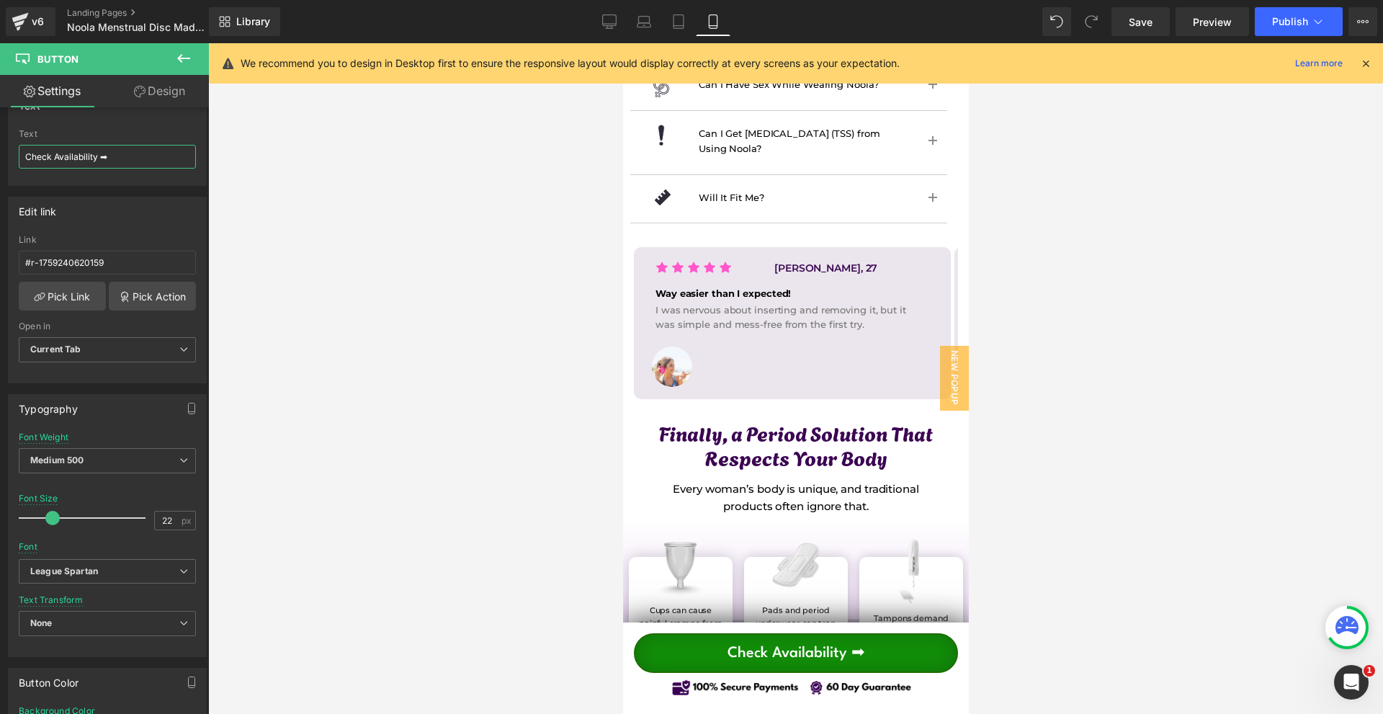
click at [622, 43] on div at bounding box center [622, 43] width 0 height 0
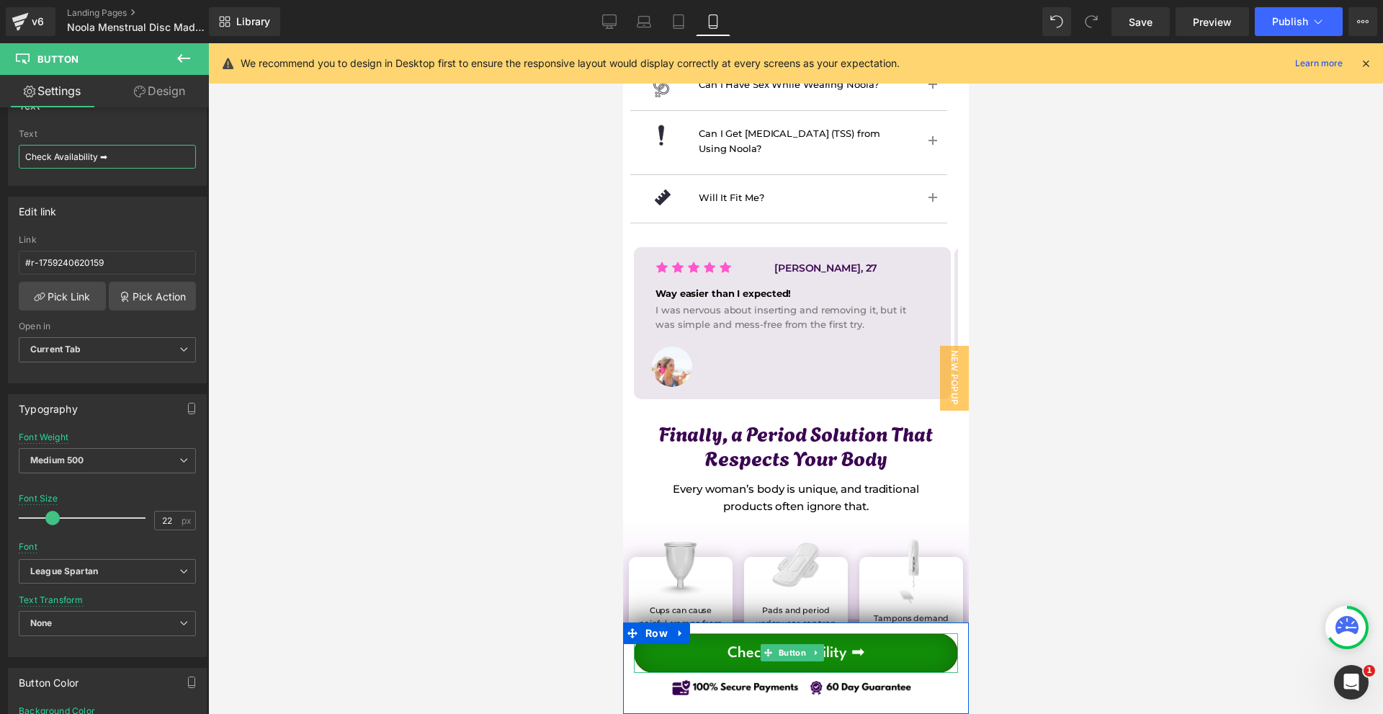
type input "Check Availability ➡"
click at [907, 658] on link "Check Availability ➡" at bounding box center [795, 653] width 324 height 40
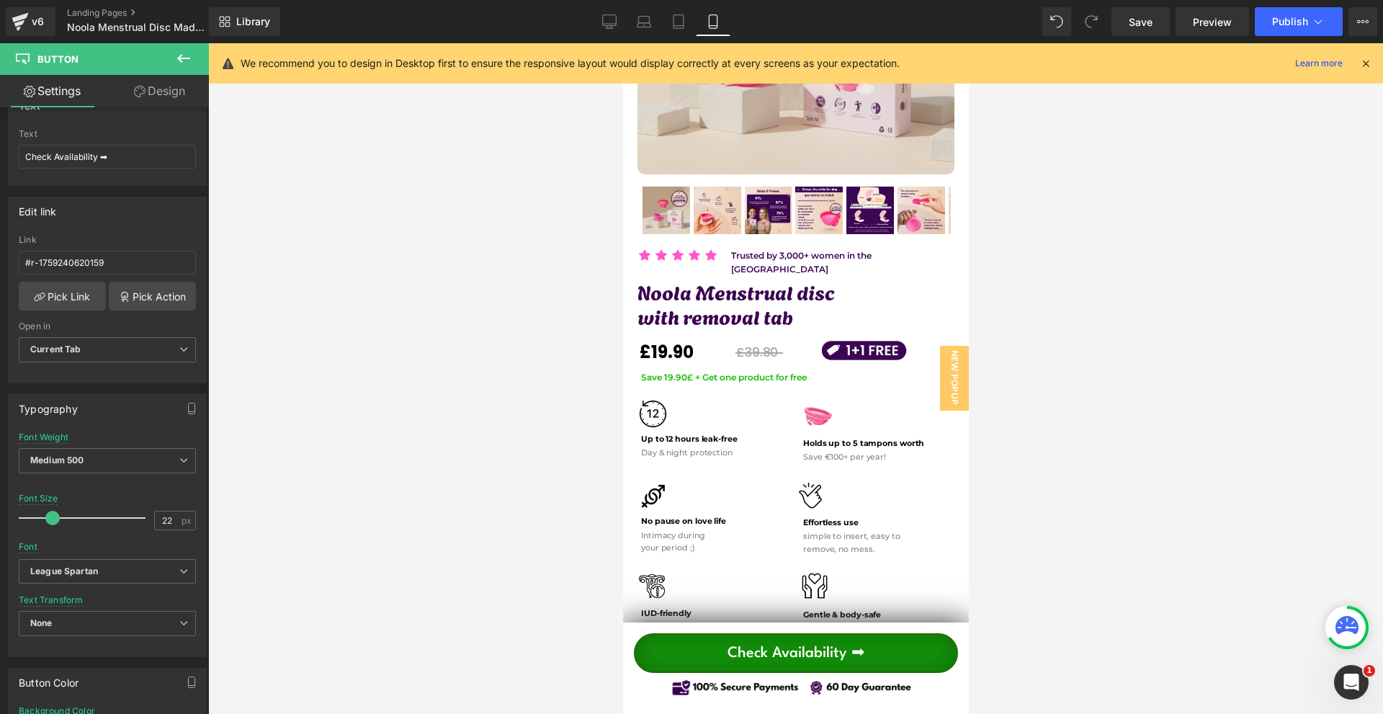
scroll to position [0, 0]
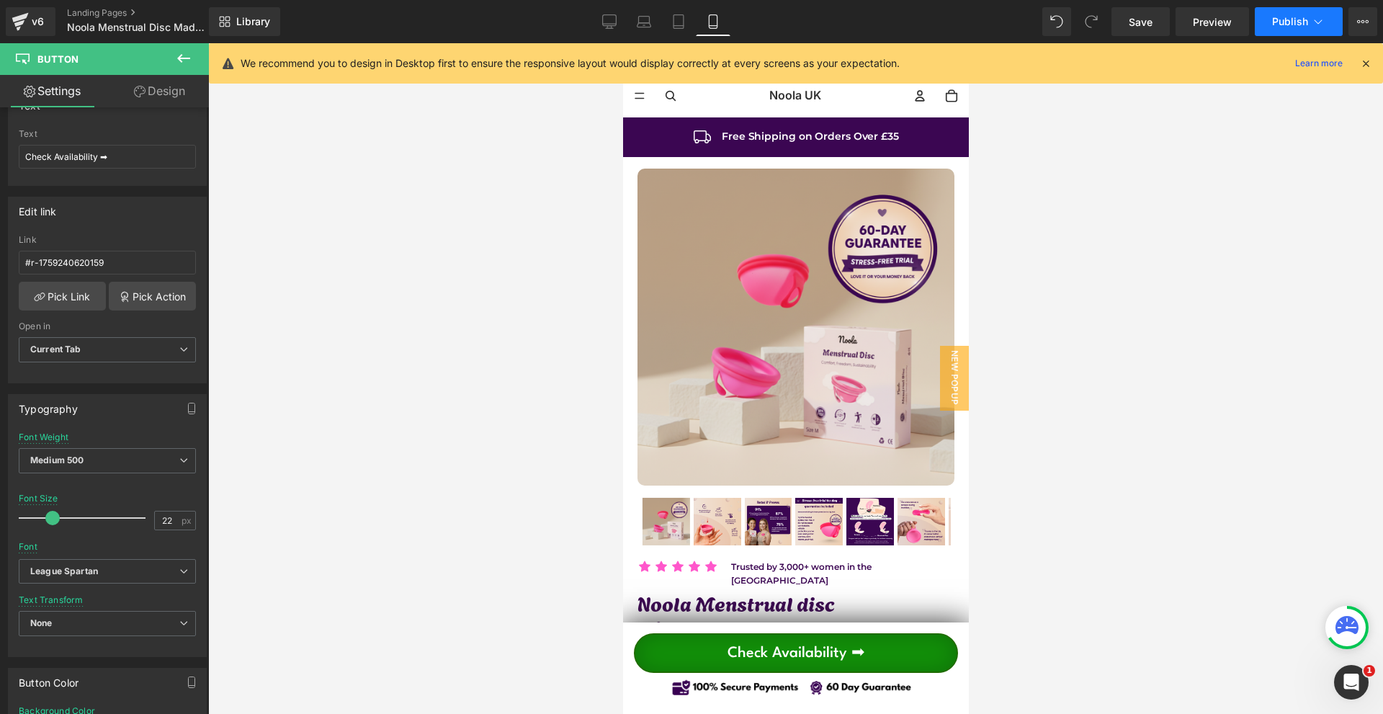
click at [1283, 24] on span "Publish" at bounding box center [1290, 22] width 36 height 12
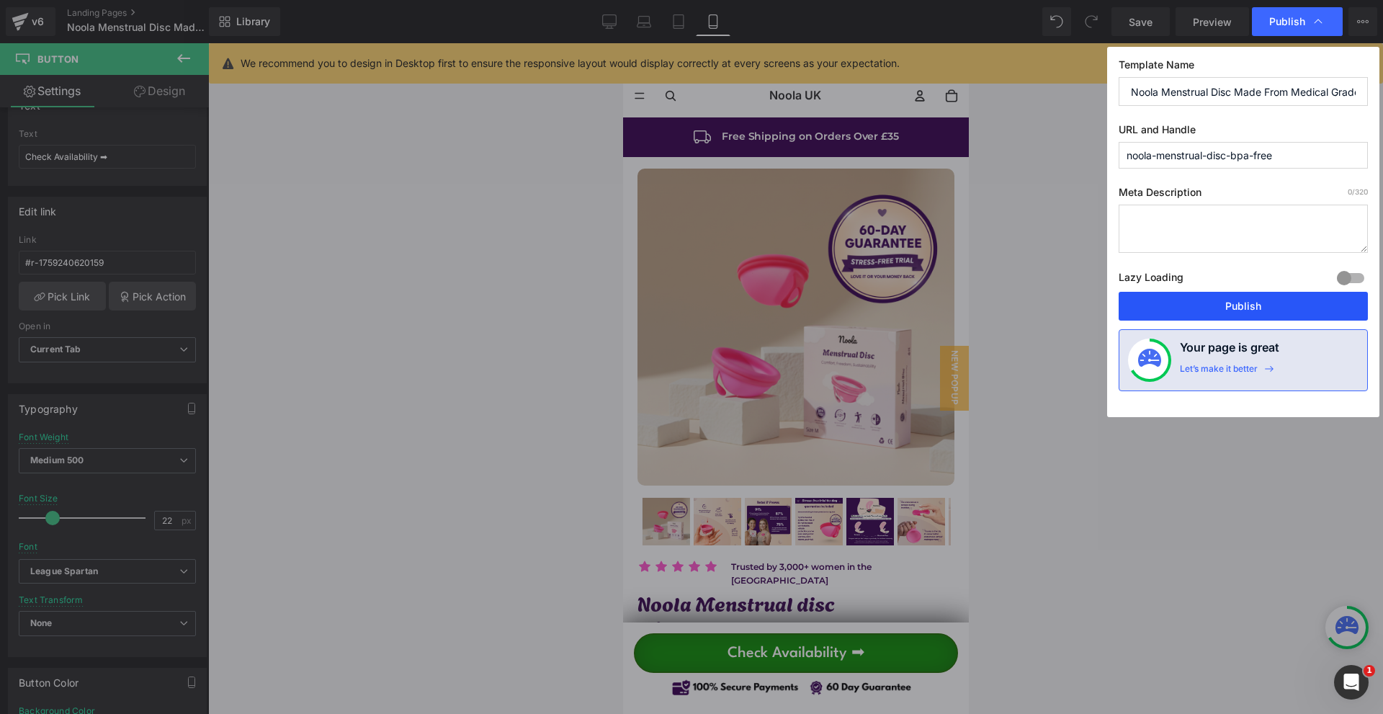
click at [1250, 300] on button "Publish" at bounding box center [1242, 306] width 249 height 29
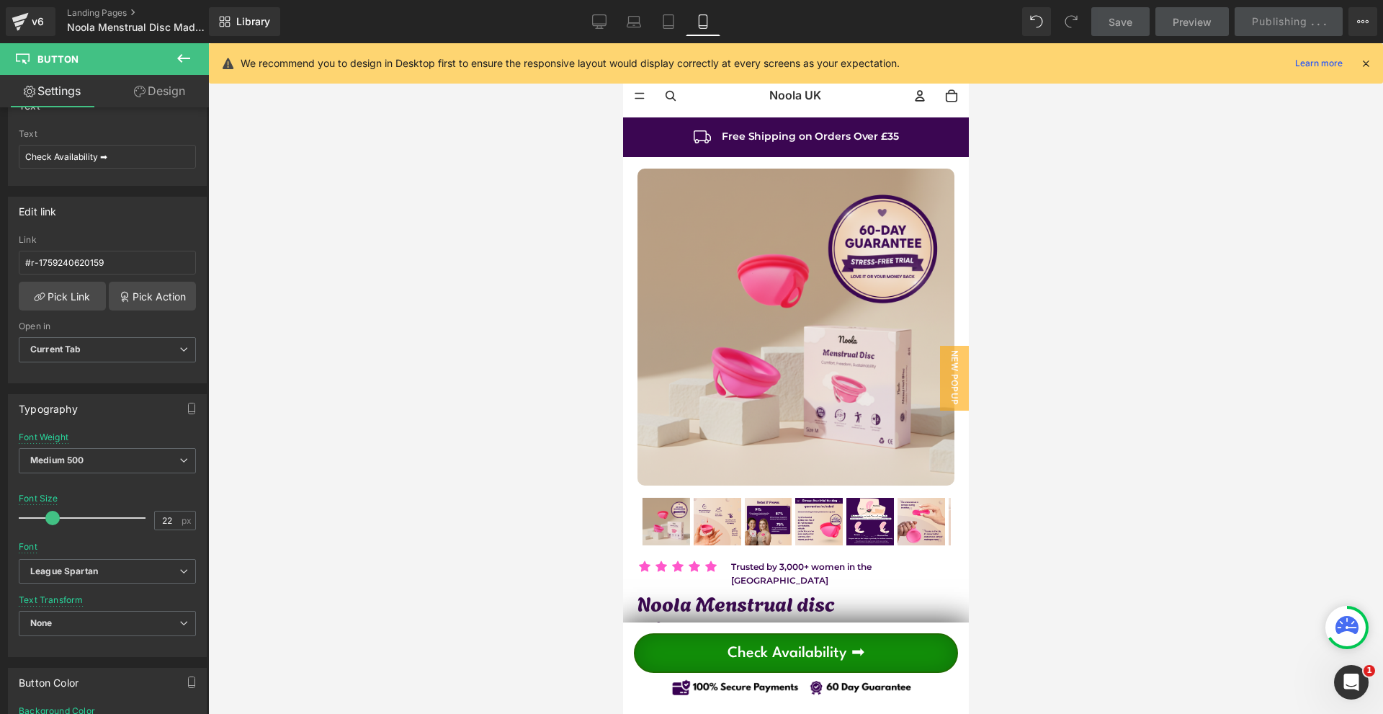
click at [1364, 66] on icon at bounding box center [1365, 63] width 13 height 13
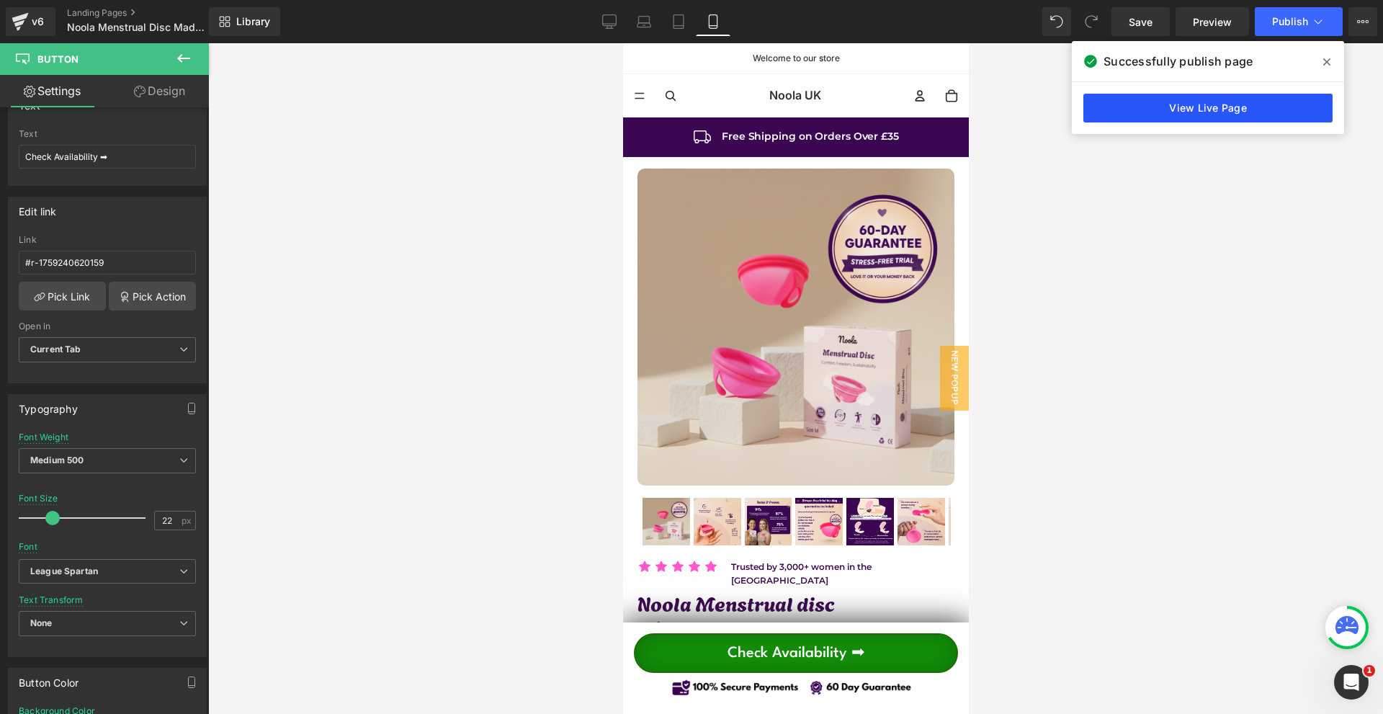
drag, startPoint x: 1252, startPoint y: 124, endPoint x: 1247, endPoint y: 106, distance: 18.7
click at [1247, 110] on div "View Live Page" at bounding box center [1208, 108] width 272 height 52
click at [1247, 106] on link "View Live Page" at bounding box center [1207, 108] width 249 height 29
